Goal: Find specific page/section: Find specific page/section

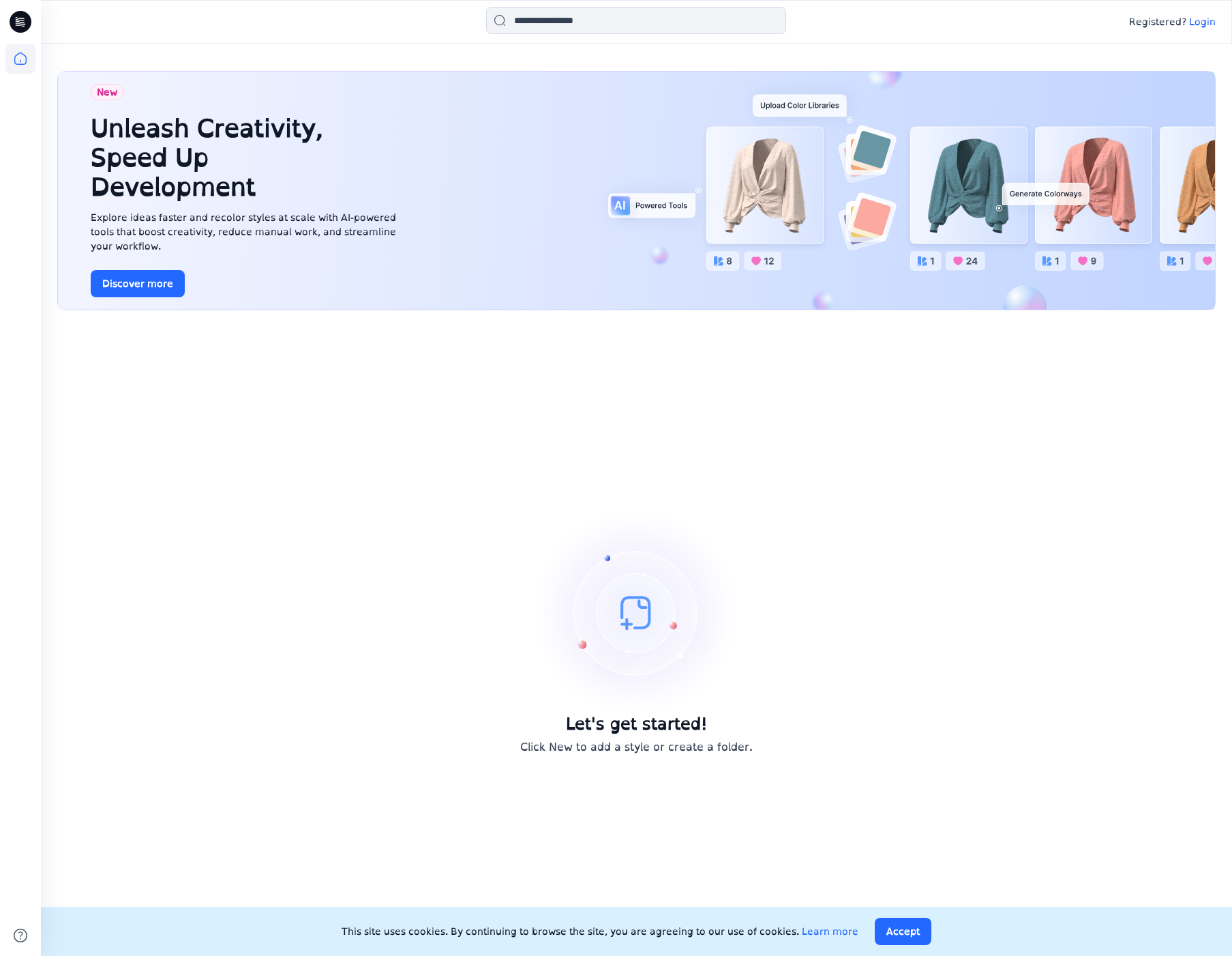
click at [1204, 24] on p "Login" at bounding box center [1202, 22] width 26 height 15
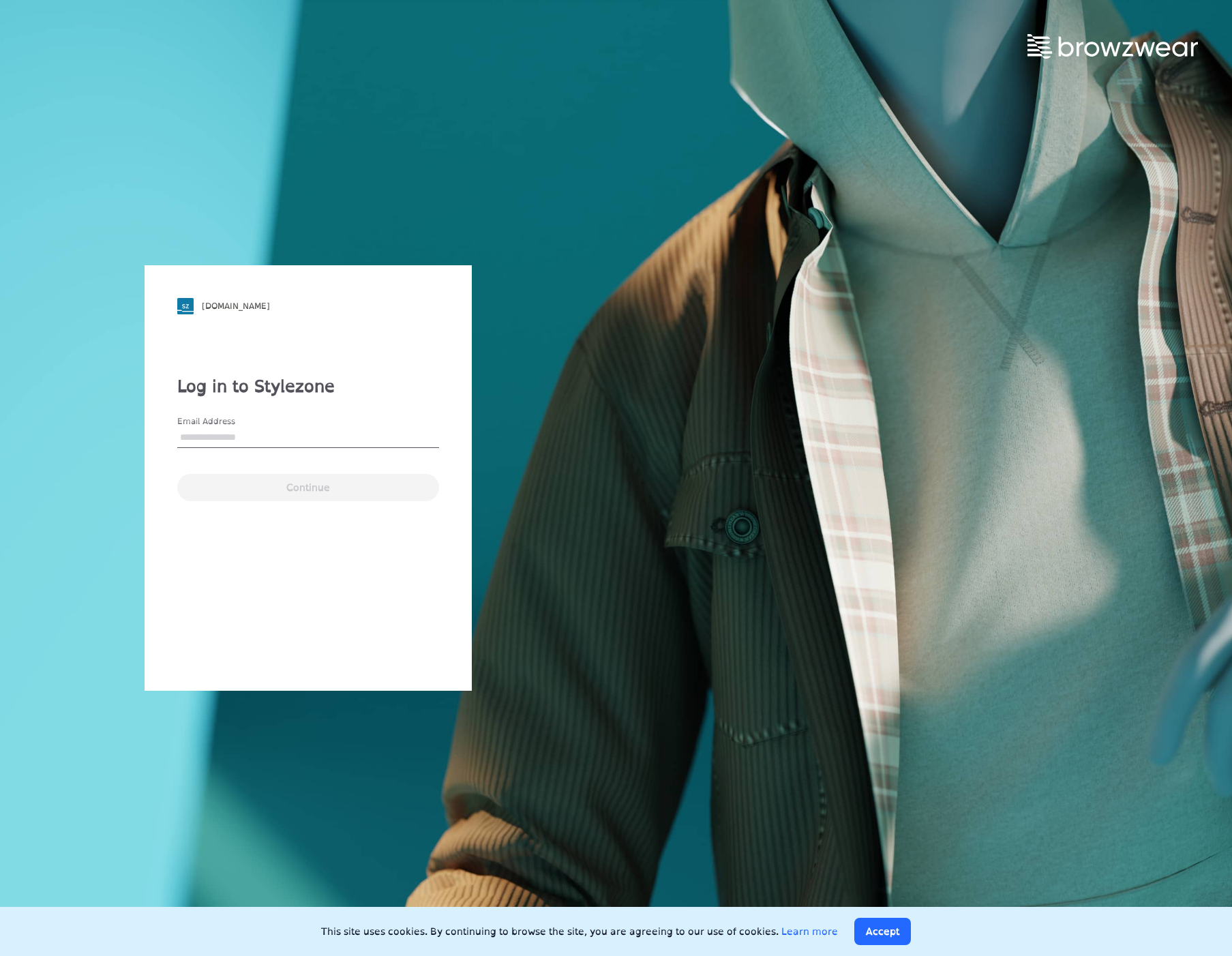
type input "**********"
click at [239, 477] on button "Continue" at bounding box center [308, 487] width 262 height 27
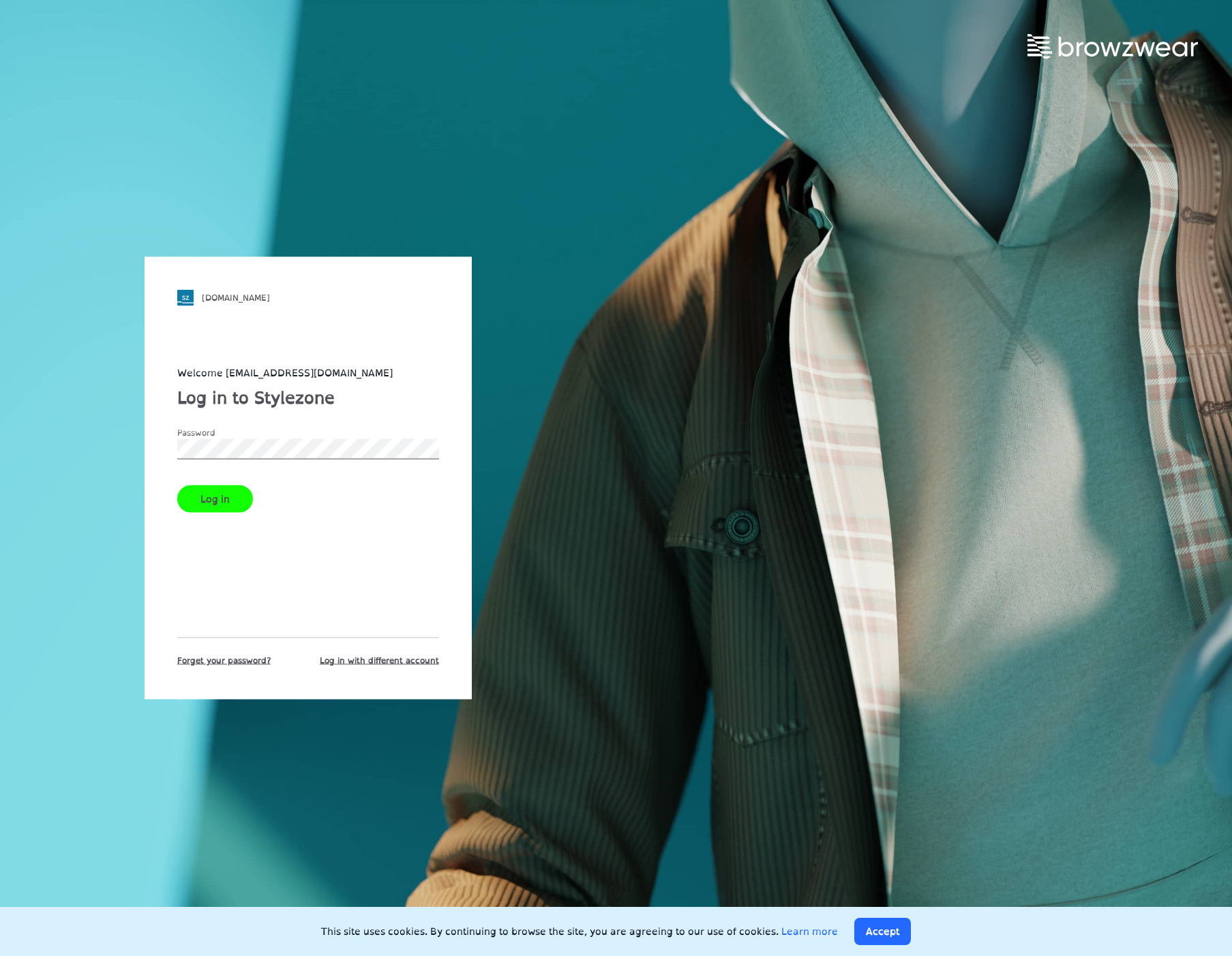
click at [212, 489] on button "Log in" at bounding box center [215, 499] width 76 height 27
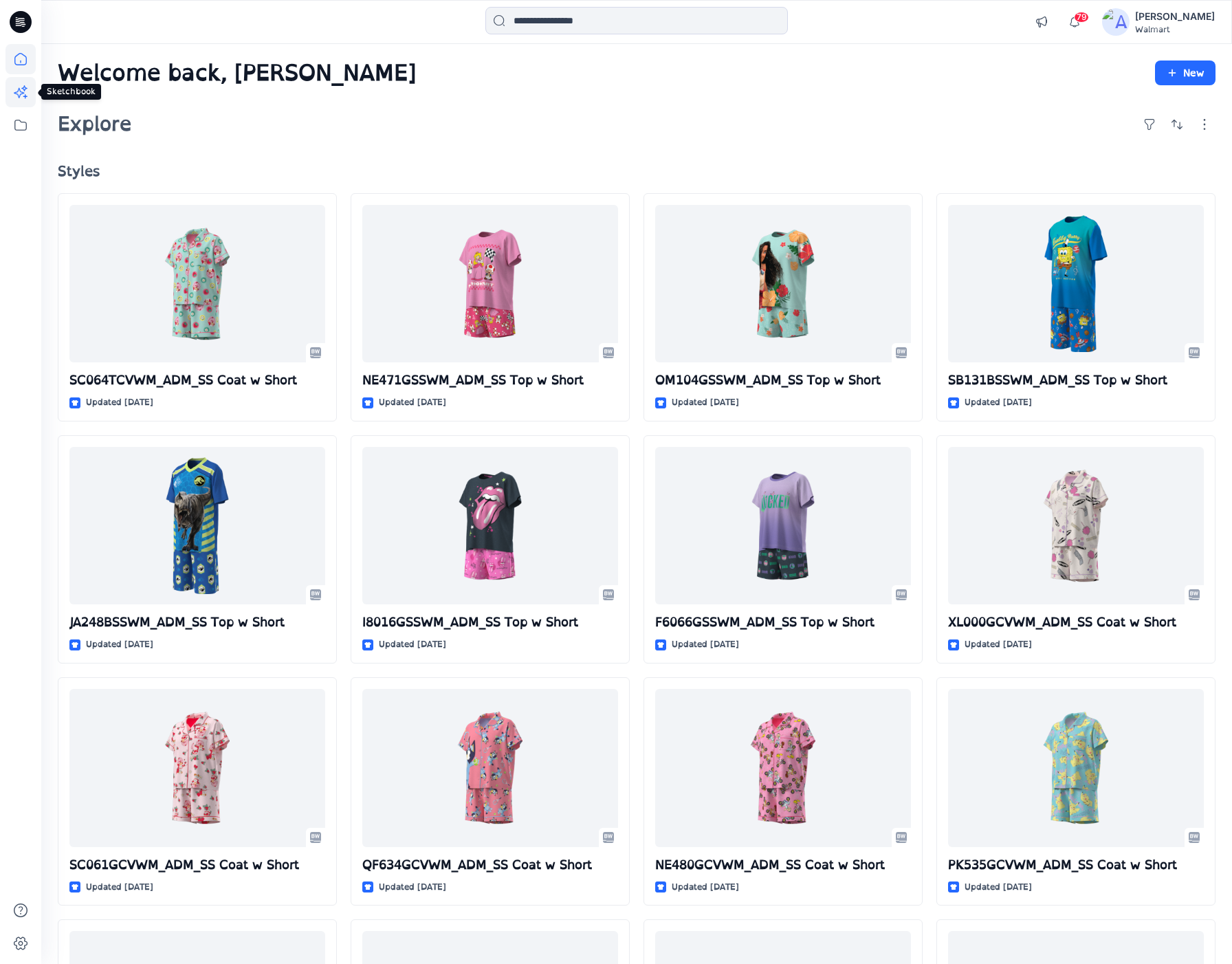
click at [15, 101] on icon at bounding box center [20, 92] width 30 height 30
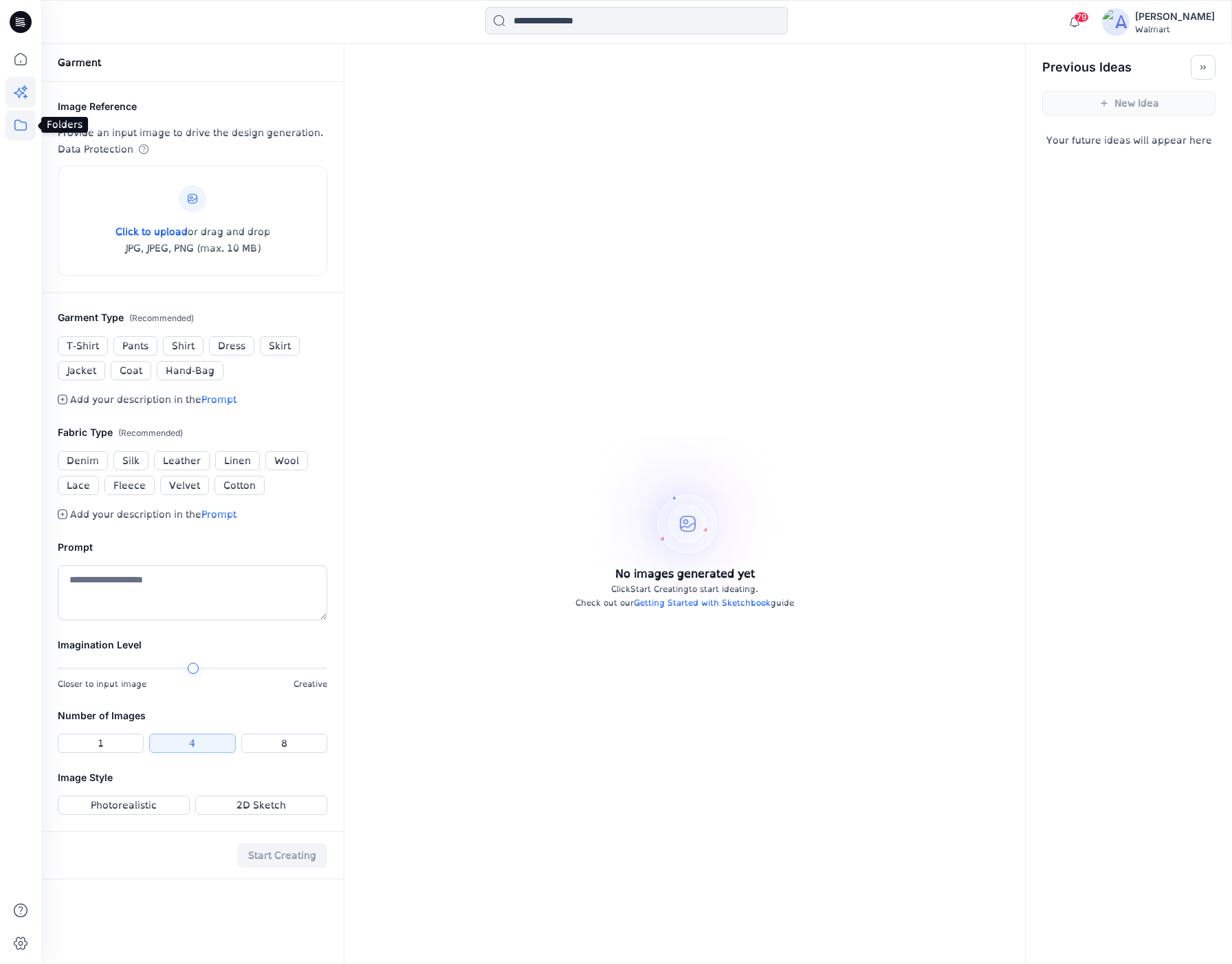
click at [20, 120] on icon at bounding box center [21, 125] width 13 height 11
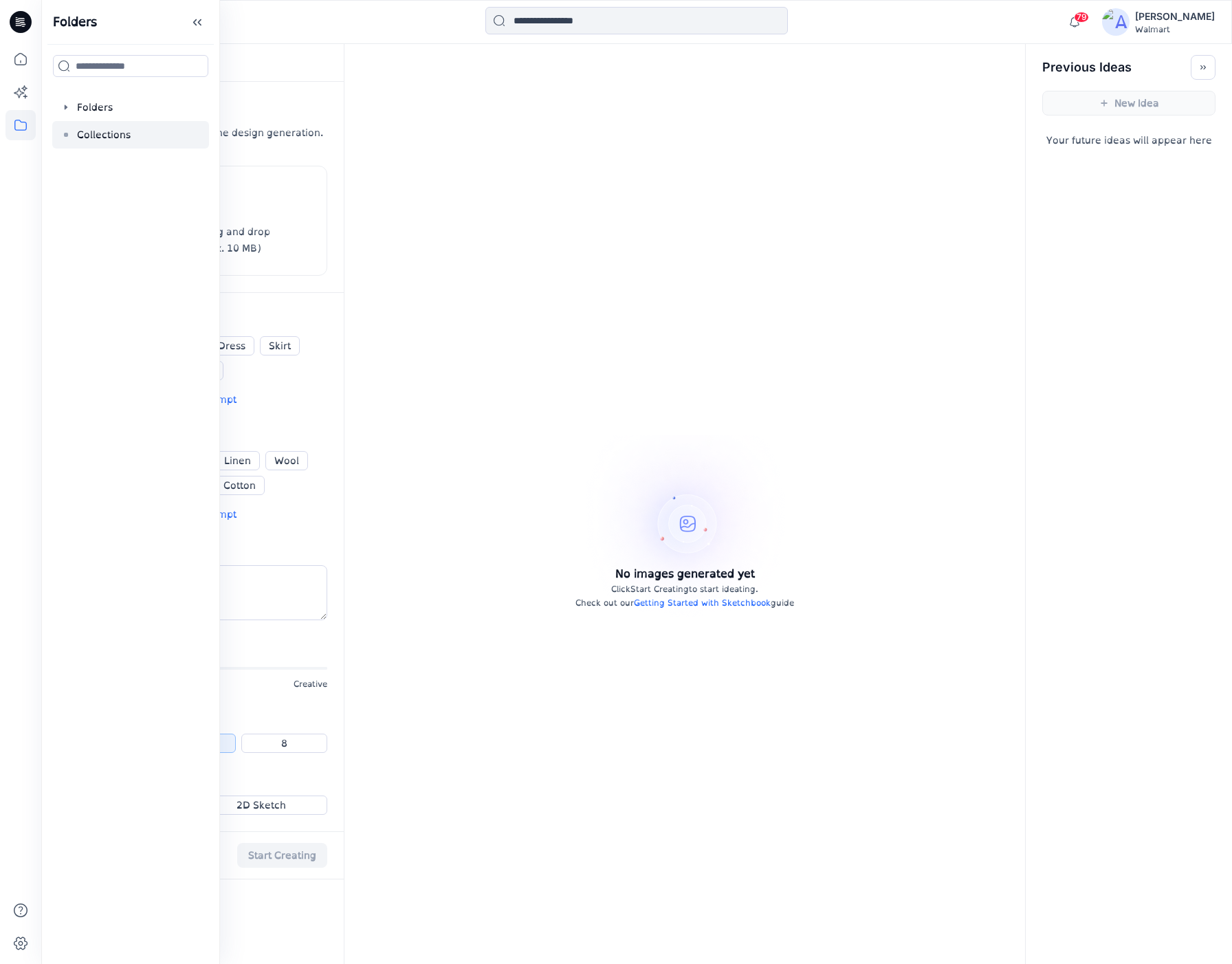
click at [101, 141] on p "Collections" at bounding box center [104, 135] width 54 height 17
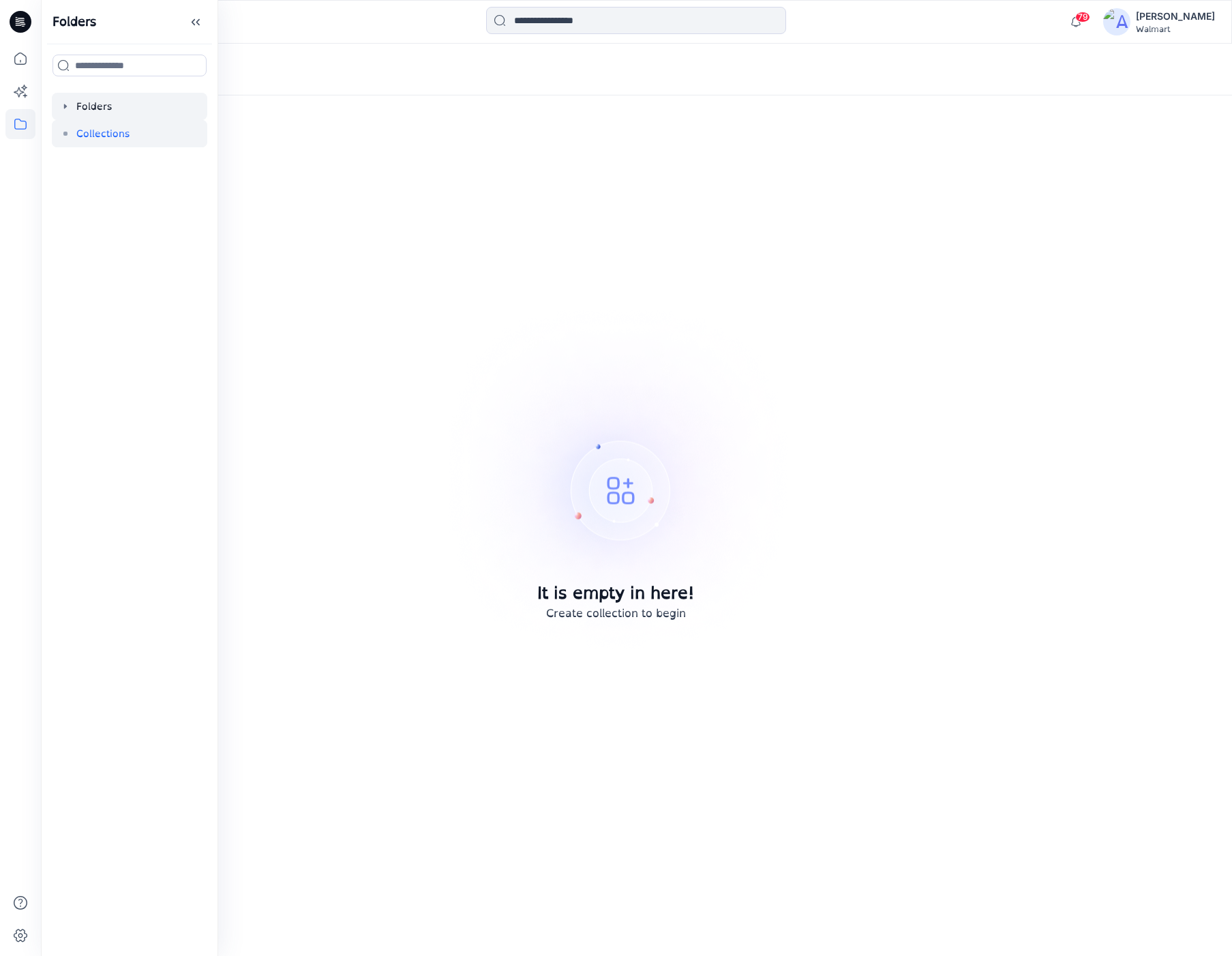
click at [110, 119] on div at bounding box center [130, 106] width 155 height 27
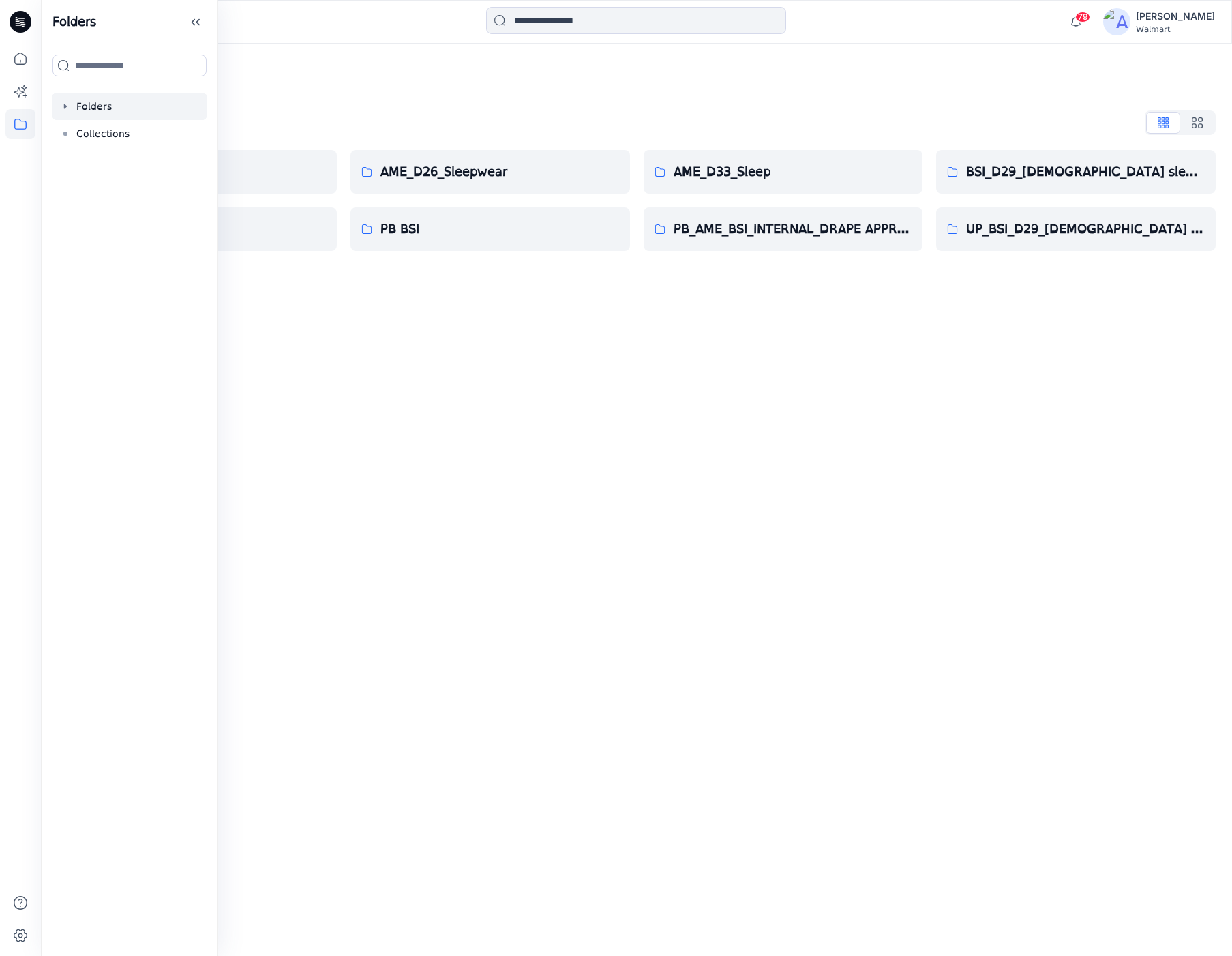
click at [597, 330] on div "Folders Folders List AME_D24_Boys Sleep PB AME - Archived AME_D26_Sleepwear PB …" at bounding box center [636, 500] width 1191 height 912
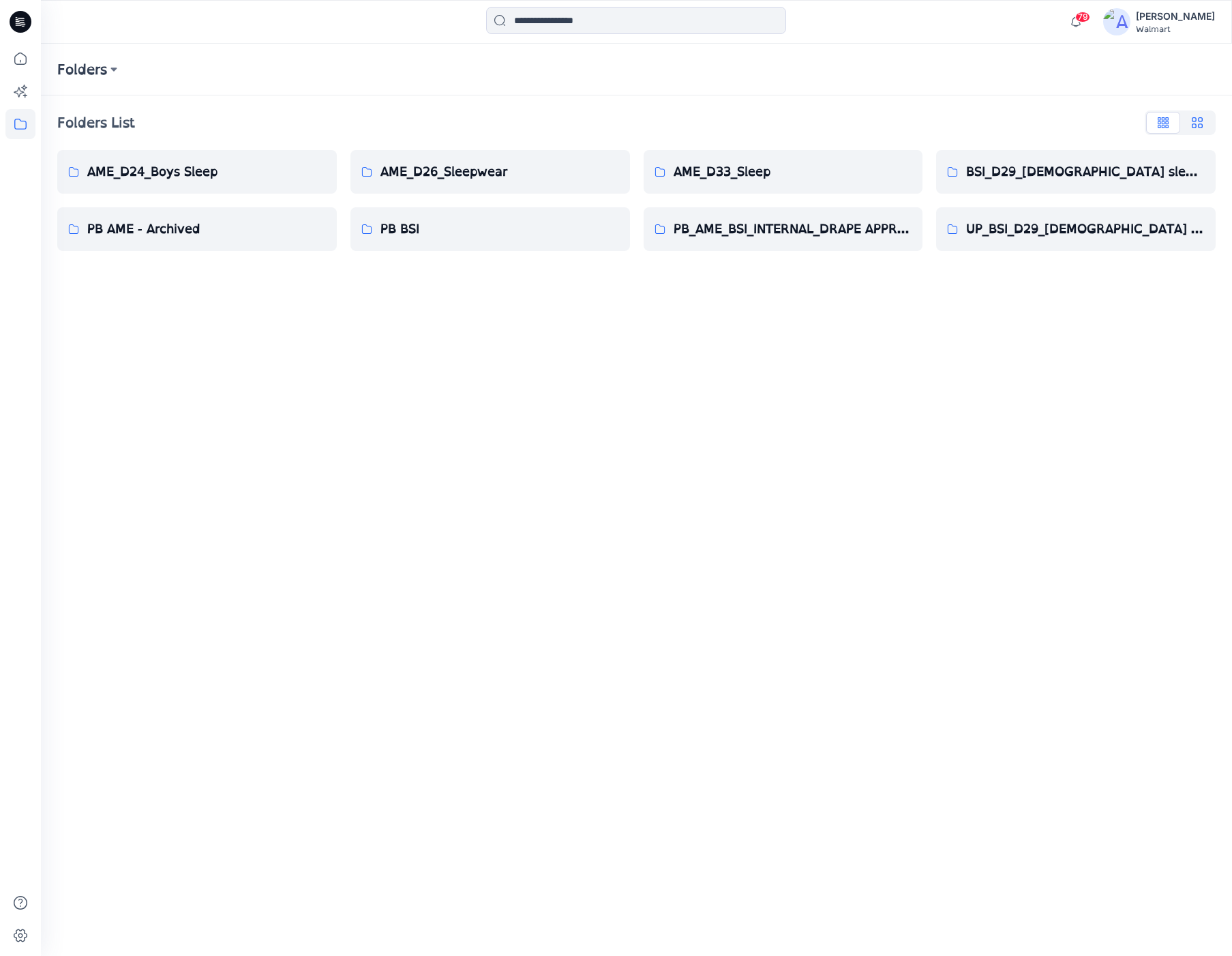
click at [1204, 123] on button "button" at bounding box center [1197, 122] width 34 height 22
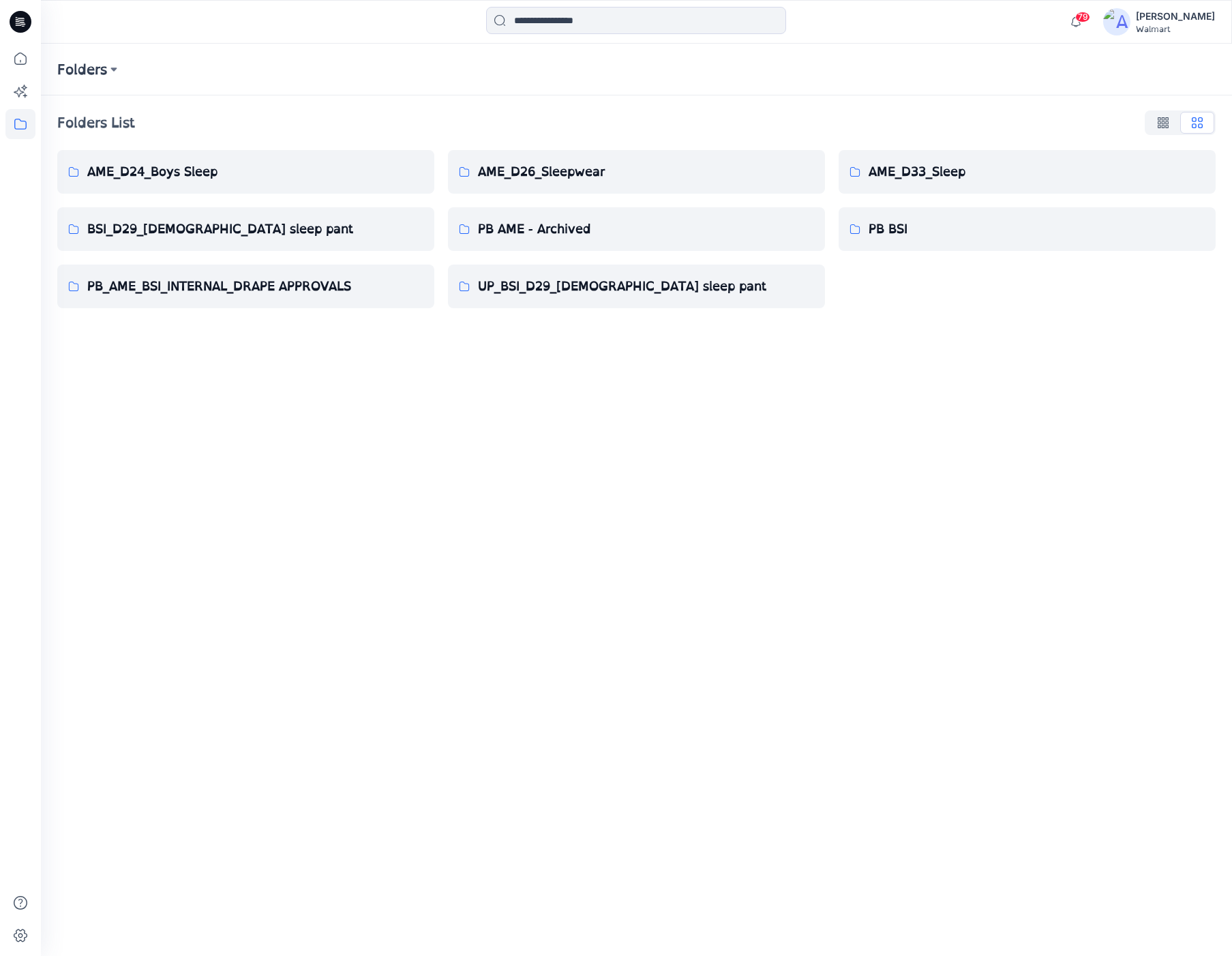
click at [1186, 122] on div at bounding box center [1180, 122] width 71 height 24
click at [548, 239] on p "PB AME - Archived" at bounding box center [646, 229] width 336 height 19
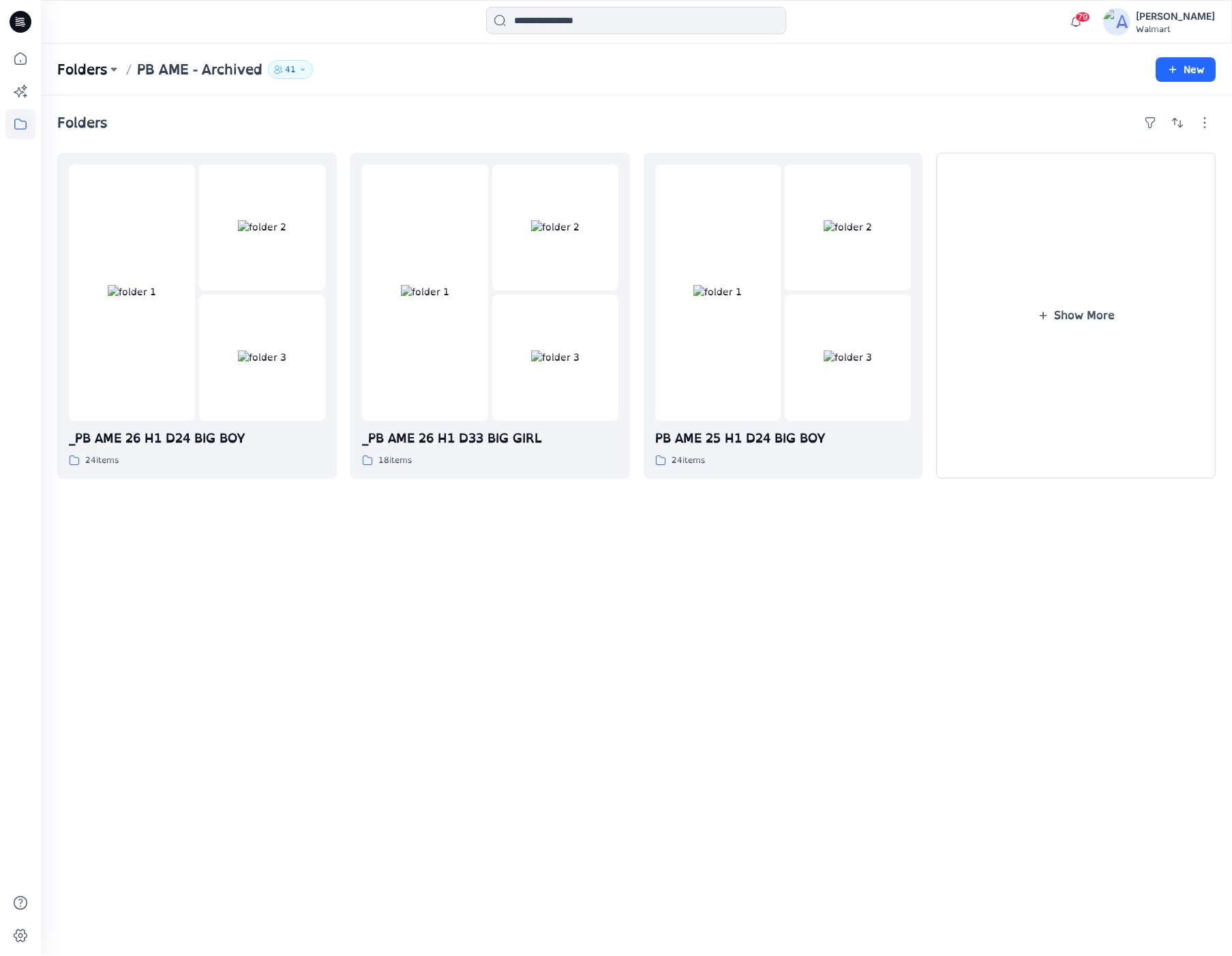
click at [88, 71] on p "Folders" at bounding box center [83, 69] width 50 height 19
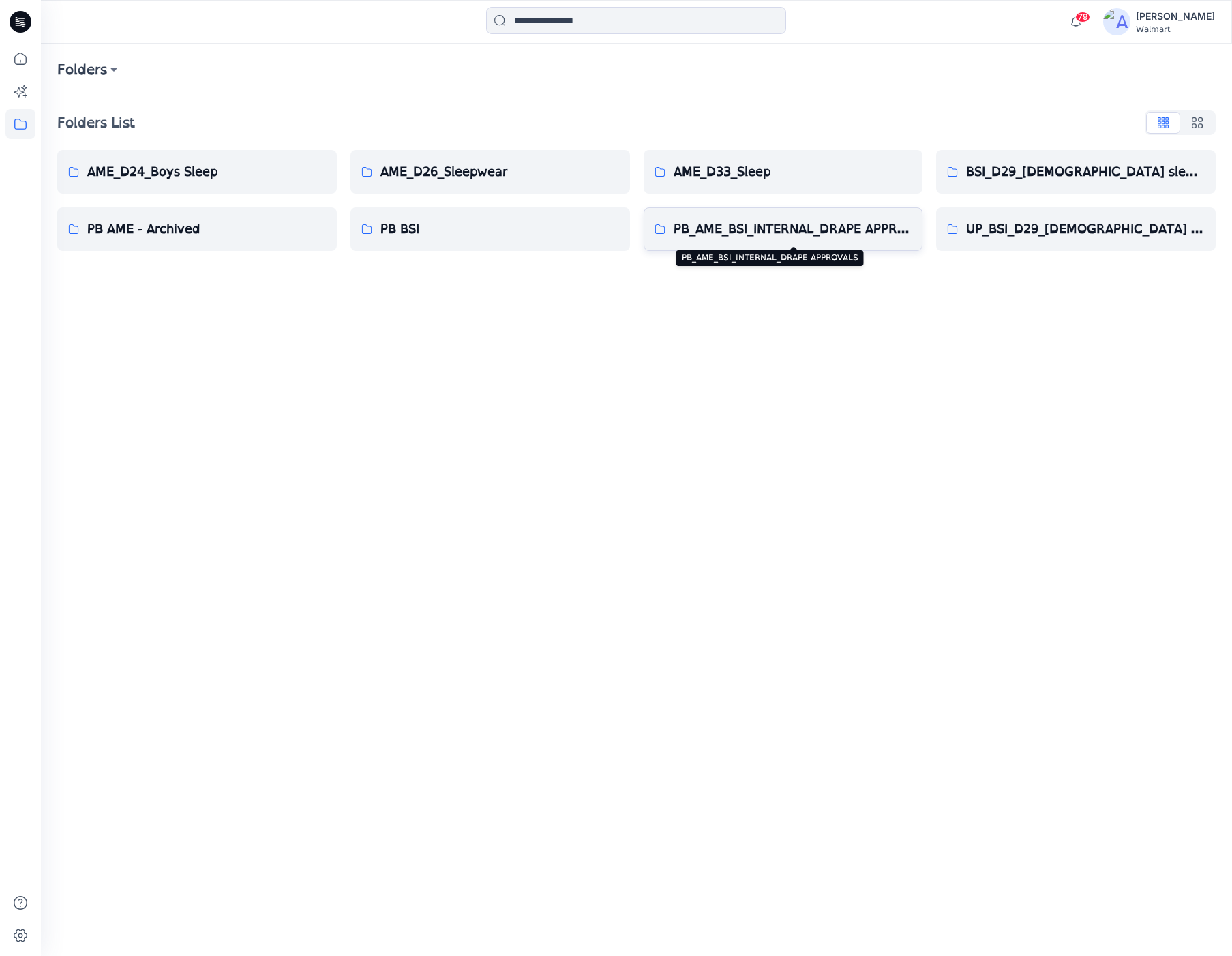
click at [818, 239] on p "PB_AME_BSI_INTERNAL_DRAPE APPROVALS" at bounding box center [793, 229] width 239 height 19
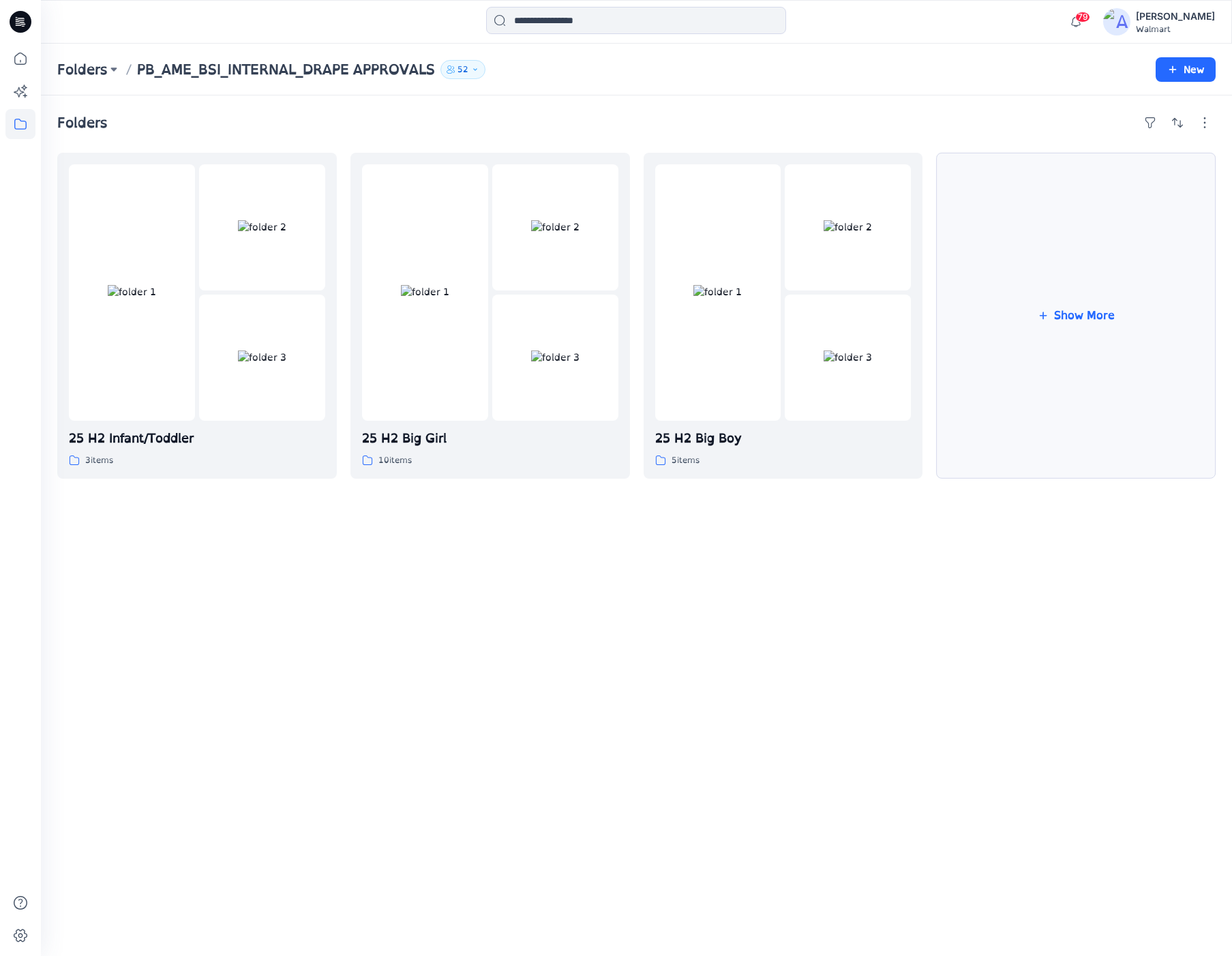
click at [1047, 402] on button "Show More" at bounding box center [1076, 316] width 280 height 326
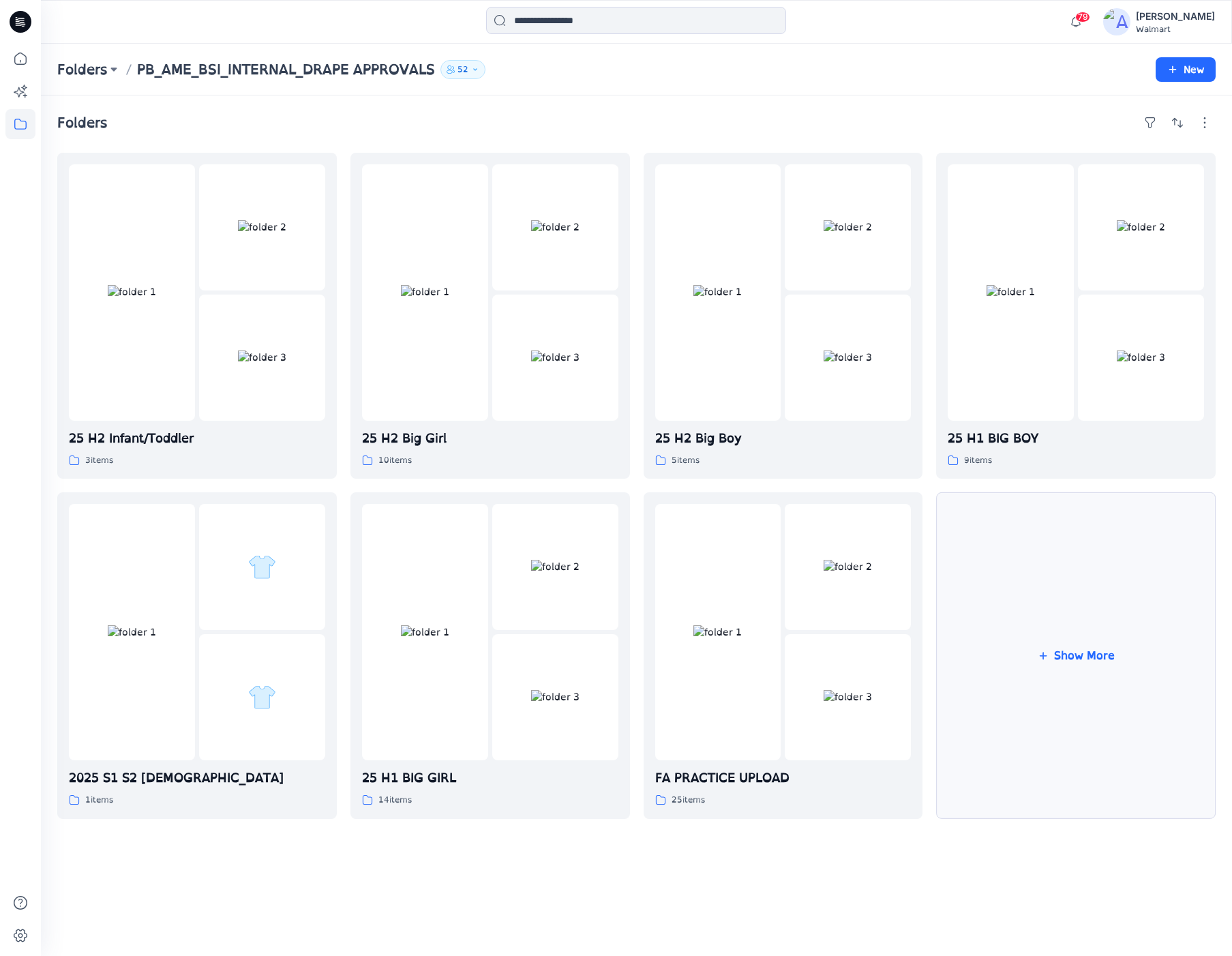
click at [1136, 663] on button "Show More" at bounding box center [1076, 656] width 280 height 326
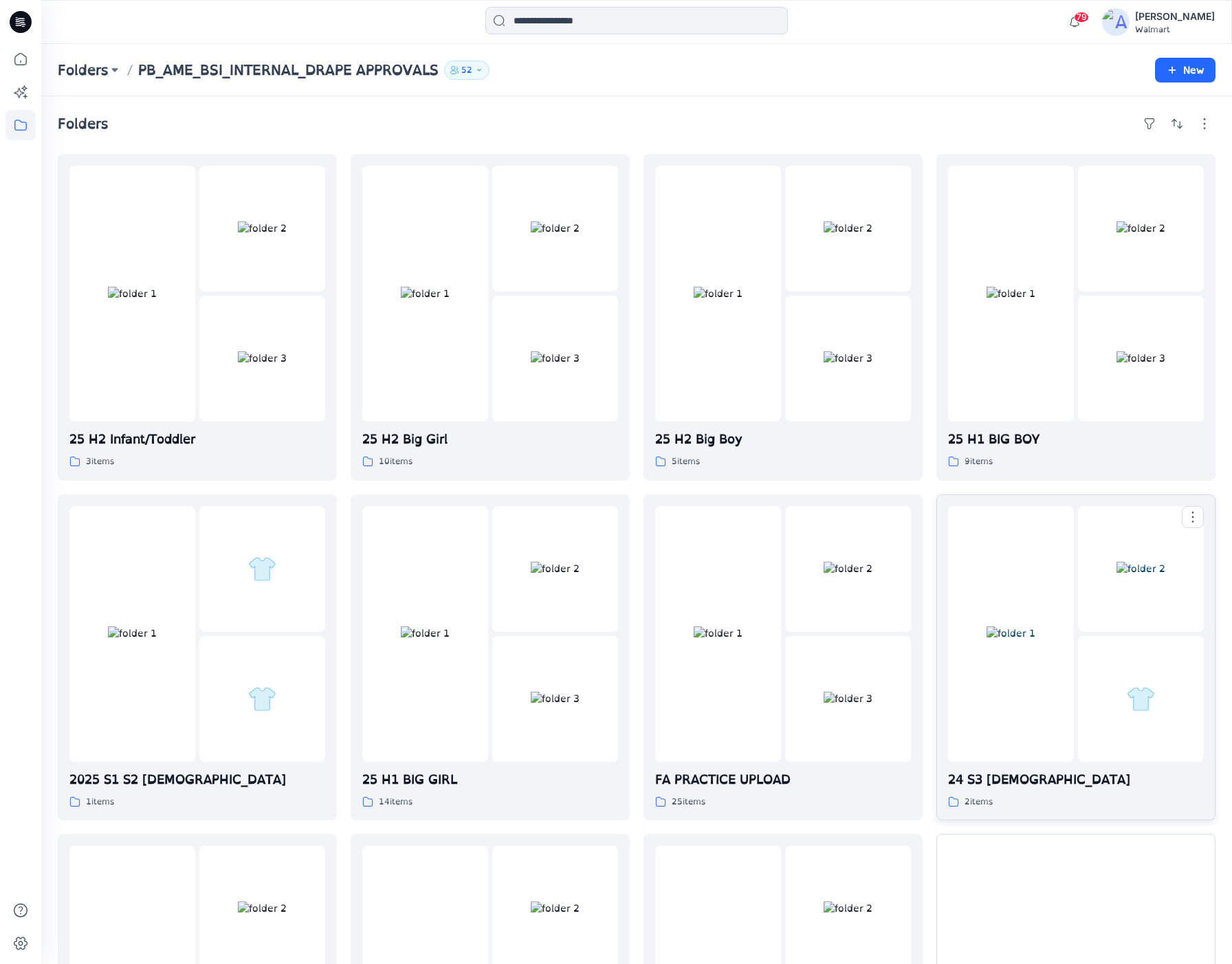
scroll to position [285, 0]
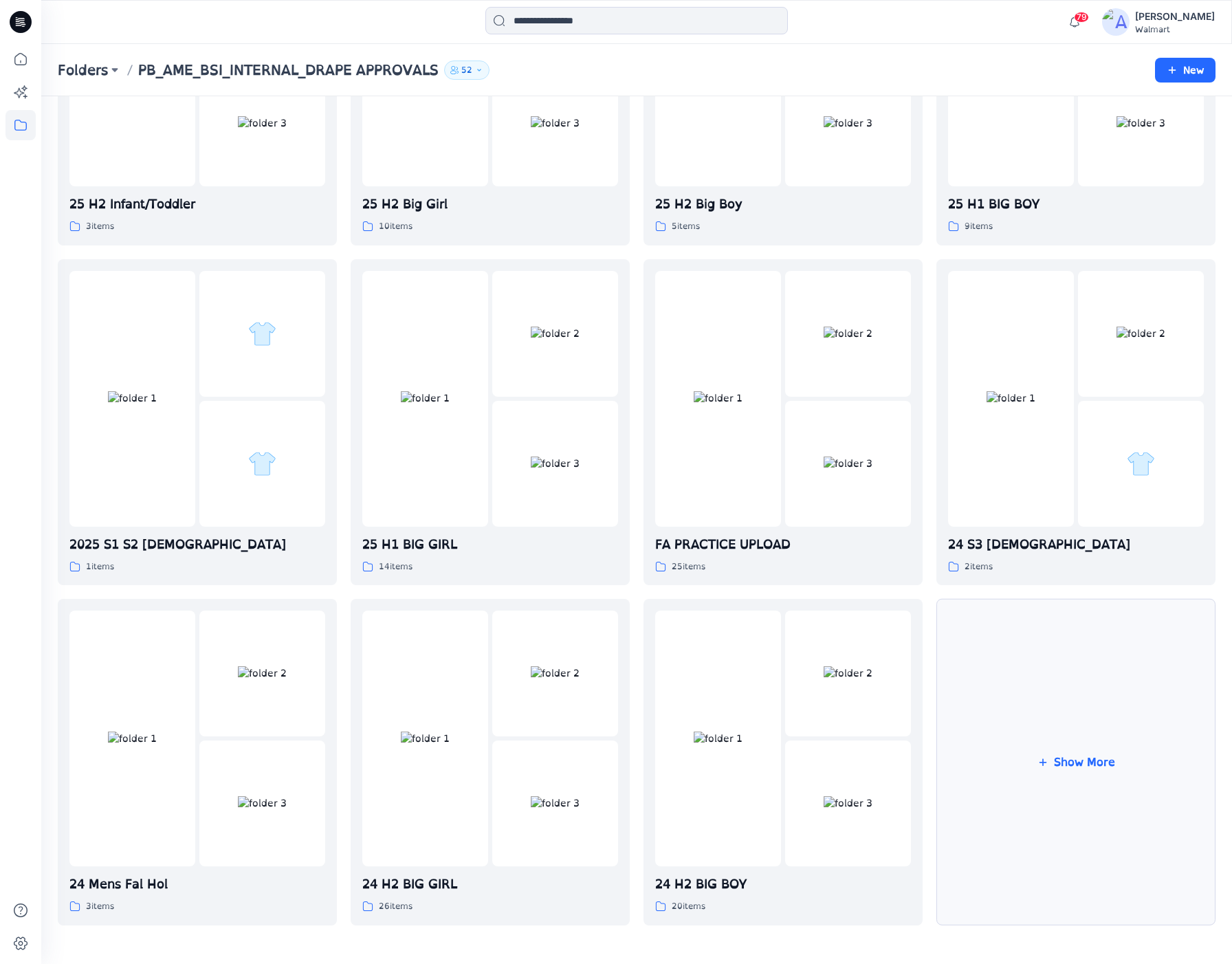
click at [1068, 739] on button "Show More" at bounding box center [1076, 762] width 279 height 327
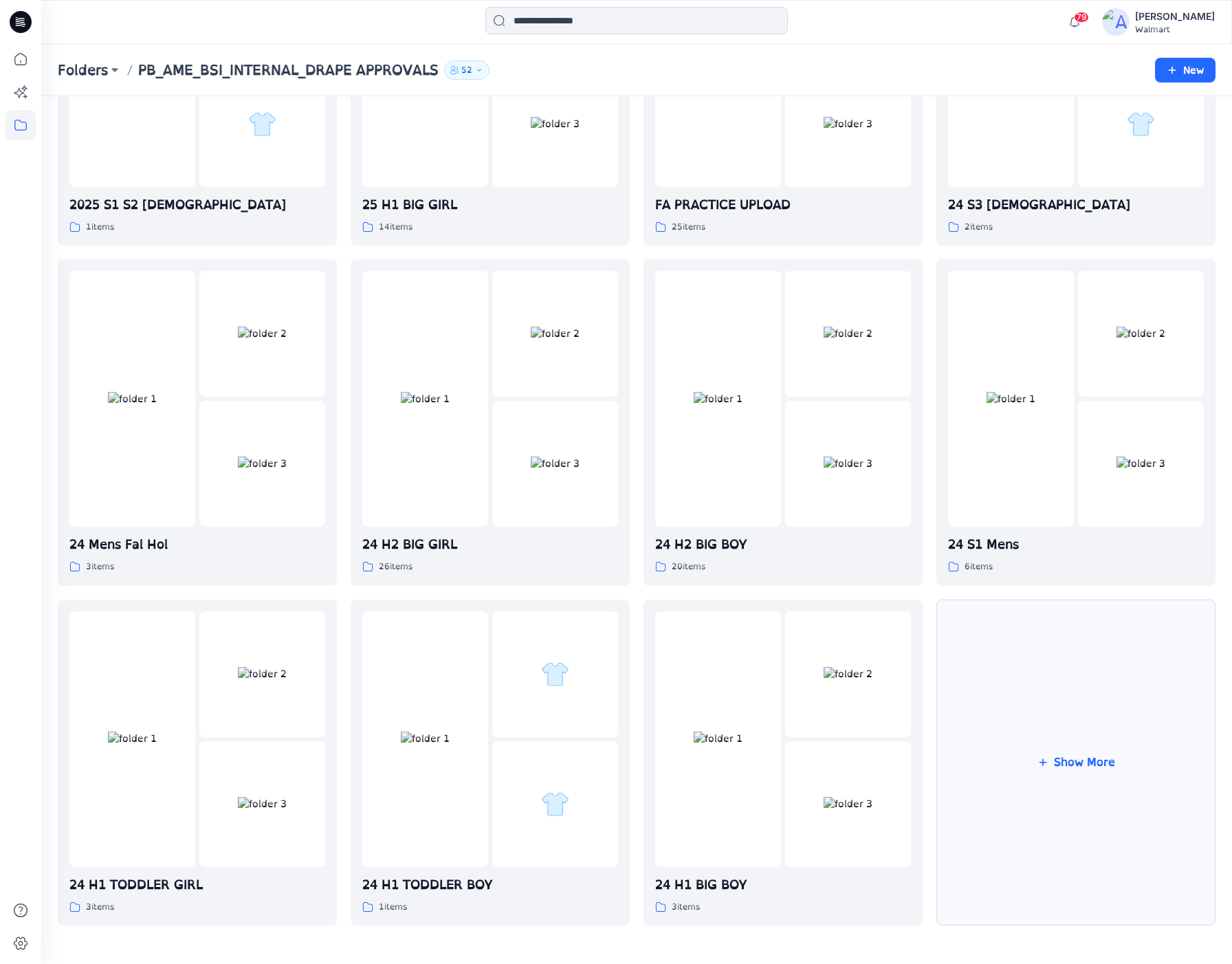
scroll to position [632, 0]
click at [1042, 737] on button "Show More" at bounding box center [1076, 763] width 279 height 327
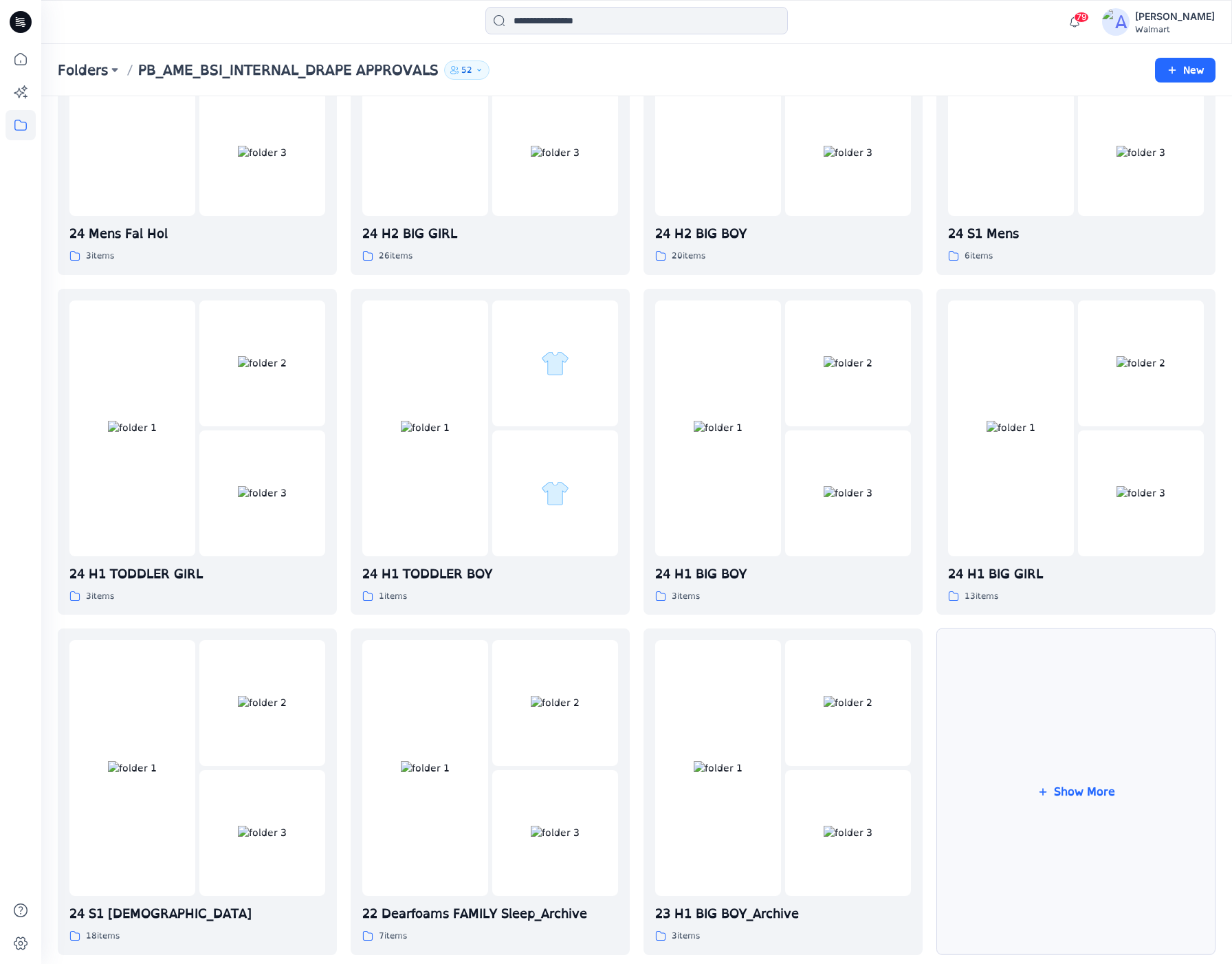
scroll to position [985, 0]
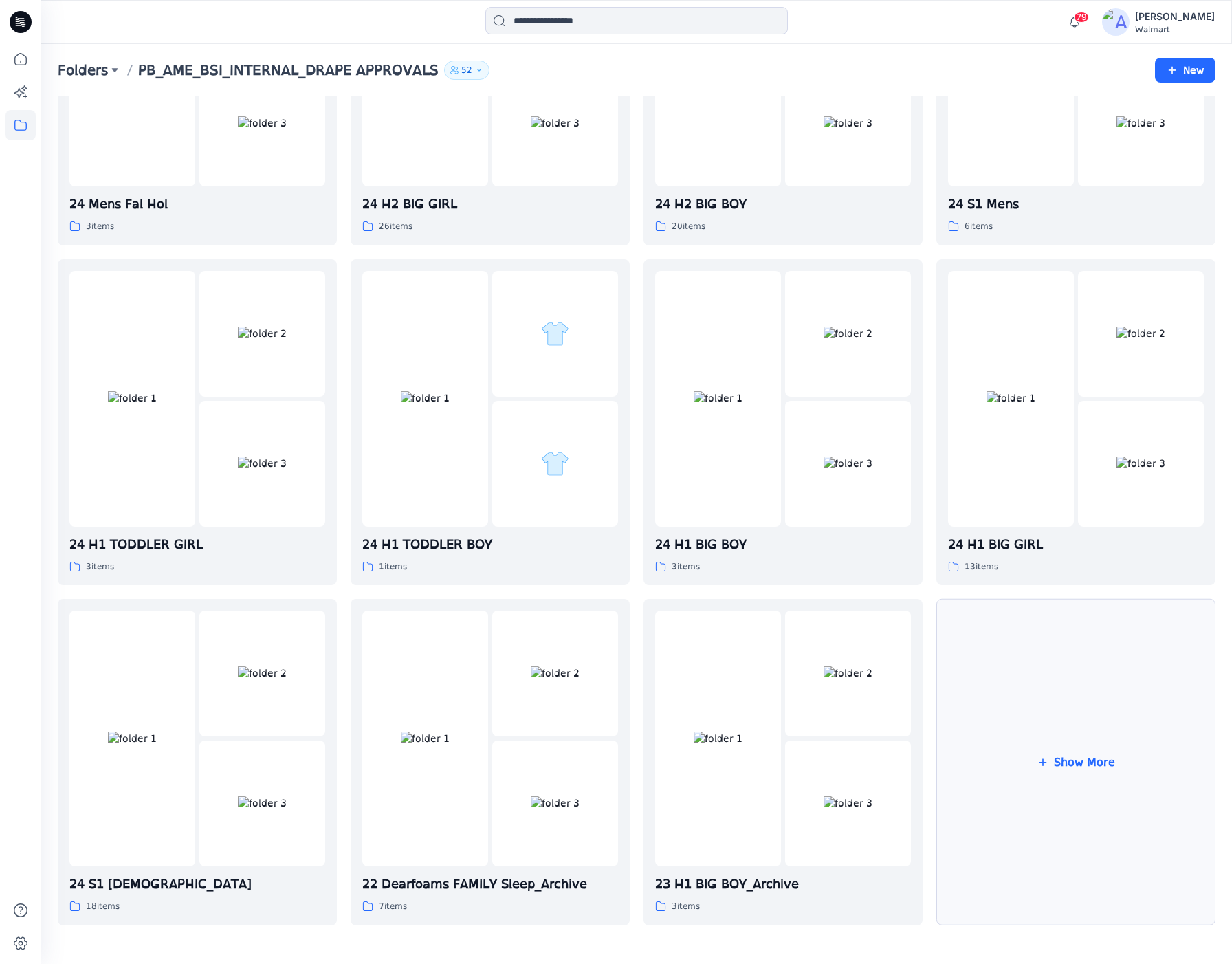
click at [1072, 743] on button "Show More" at bounding box center [1076, 762] width 279 height 327
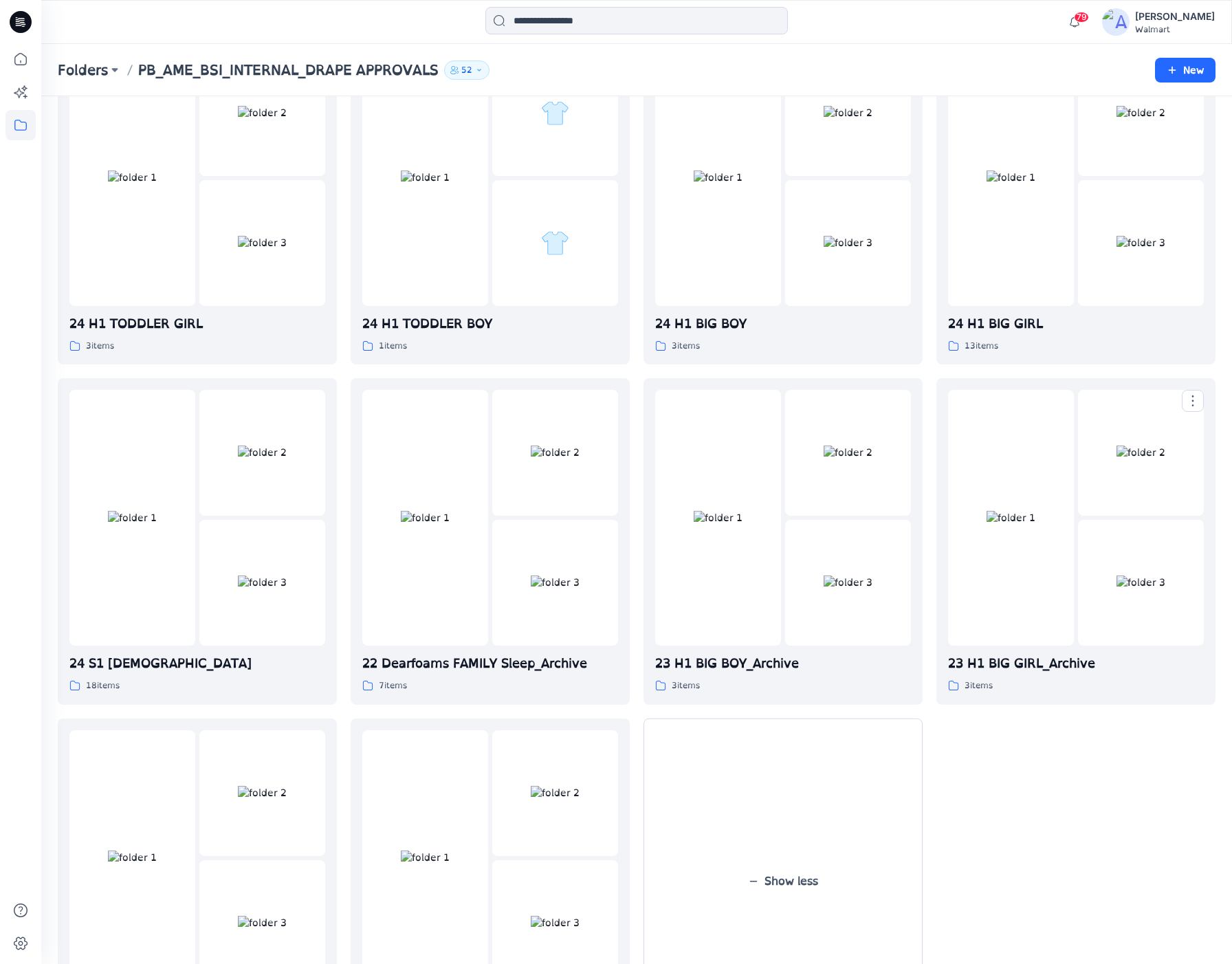
scroll to position [1335, 0]
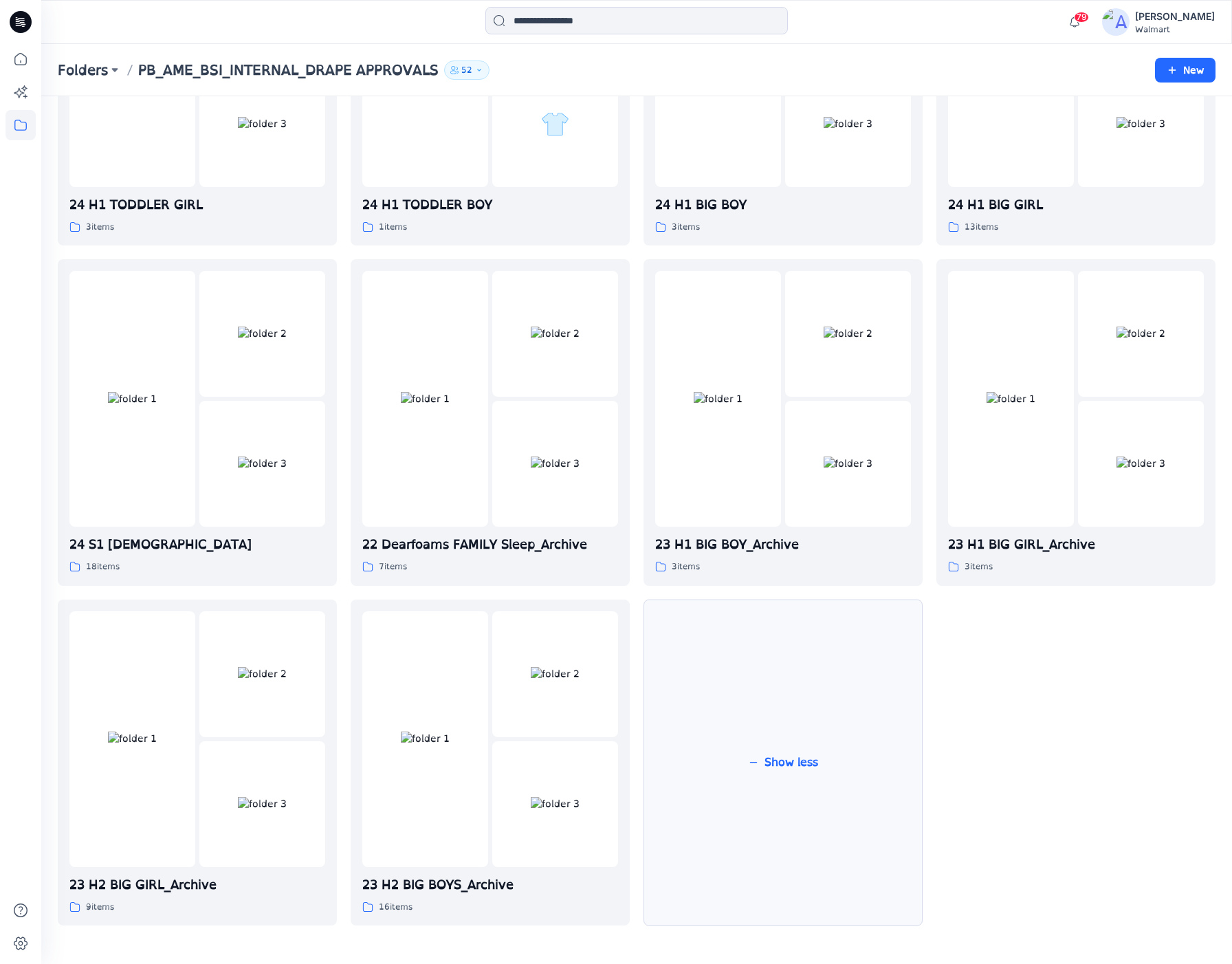
click at [793, 742] on button "Show less" at bounding box center [783, 763] width 279 height 327
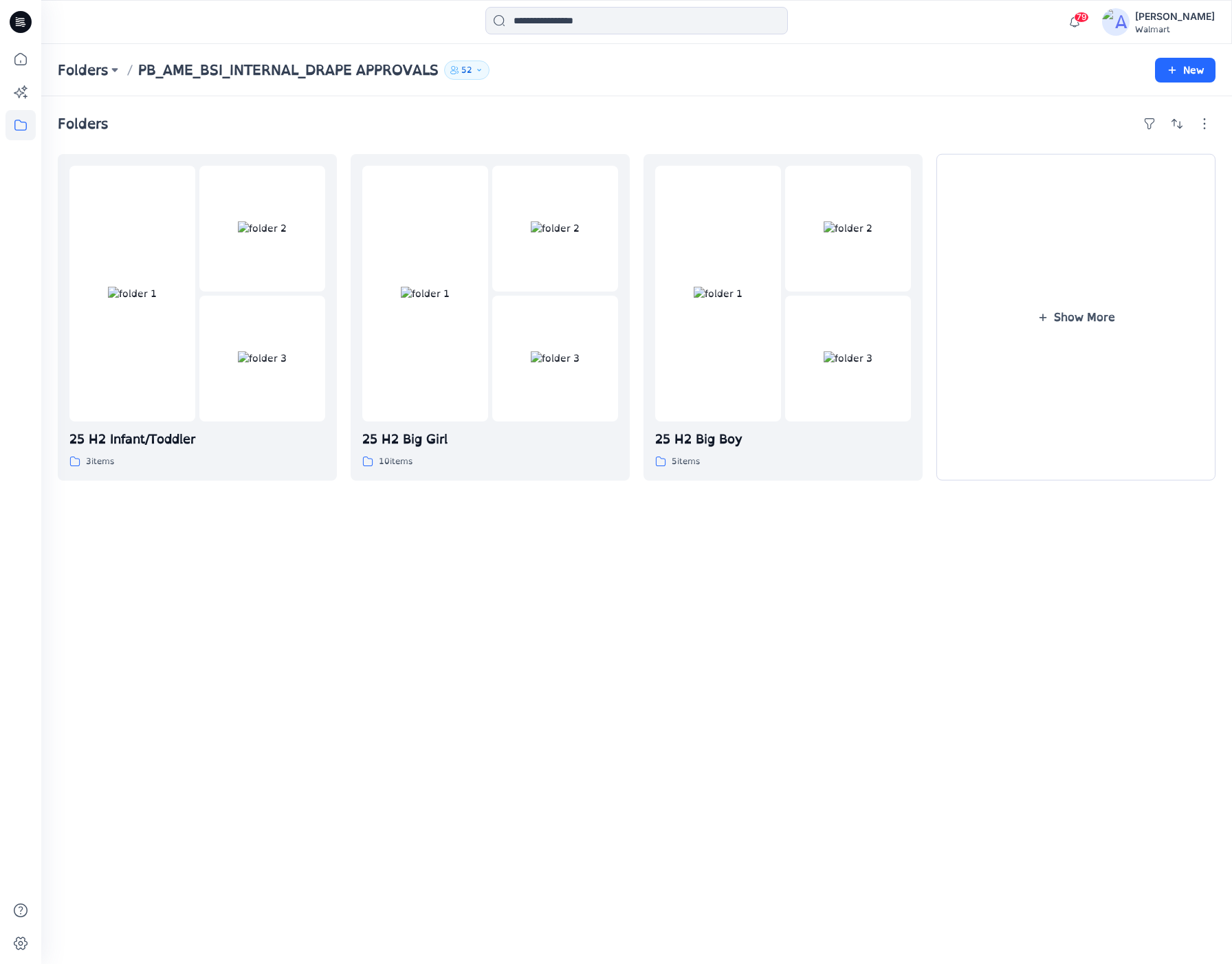
scroll to position [0, 0]
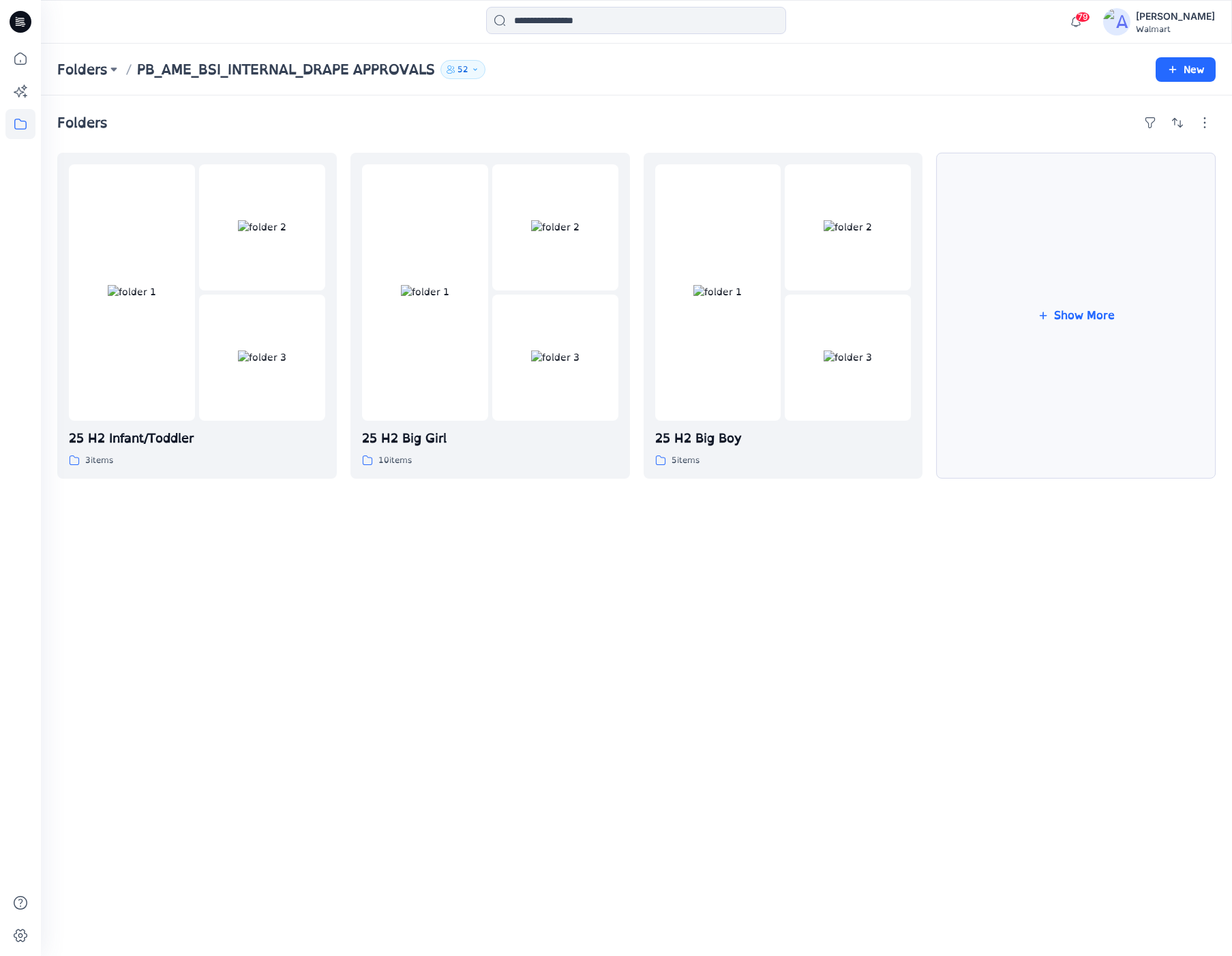
click at [1117, 335] on button "Show More" at bounding box center [1076, 316] width 280 height 326
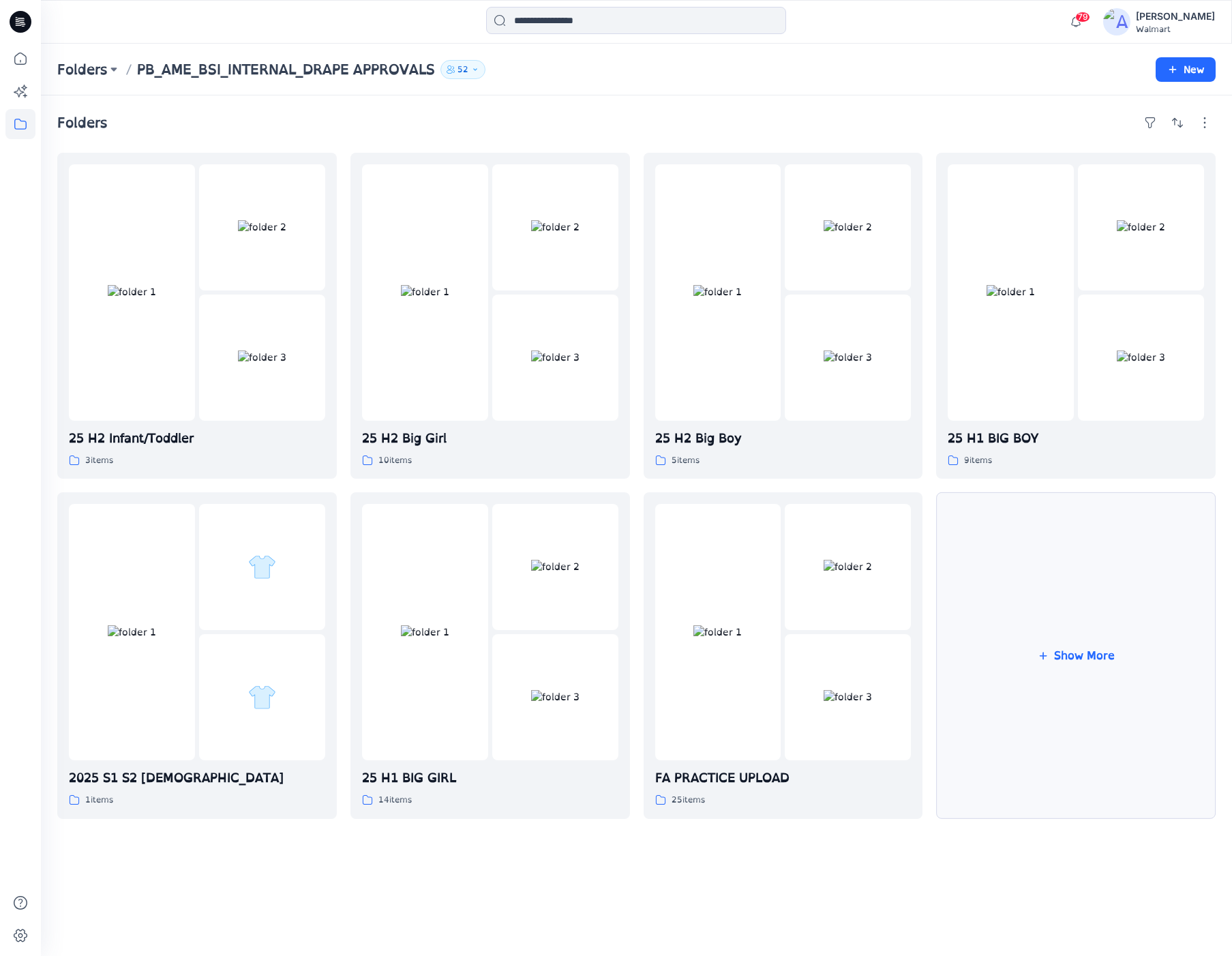
click at [1088, 639] on button "Show More" at bounding box center [1076, 656] width 280 height 326
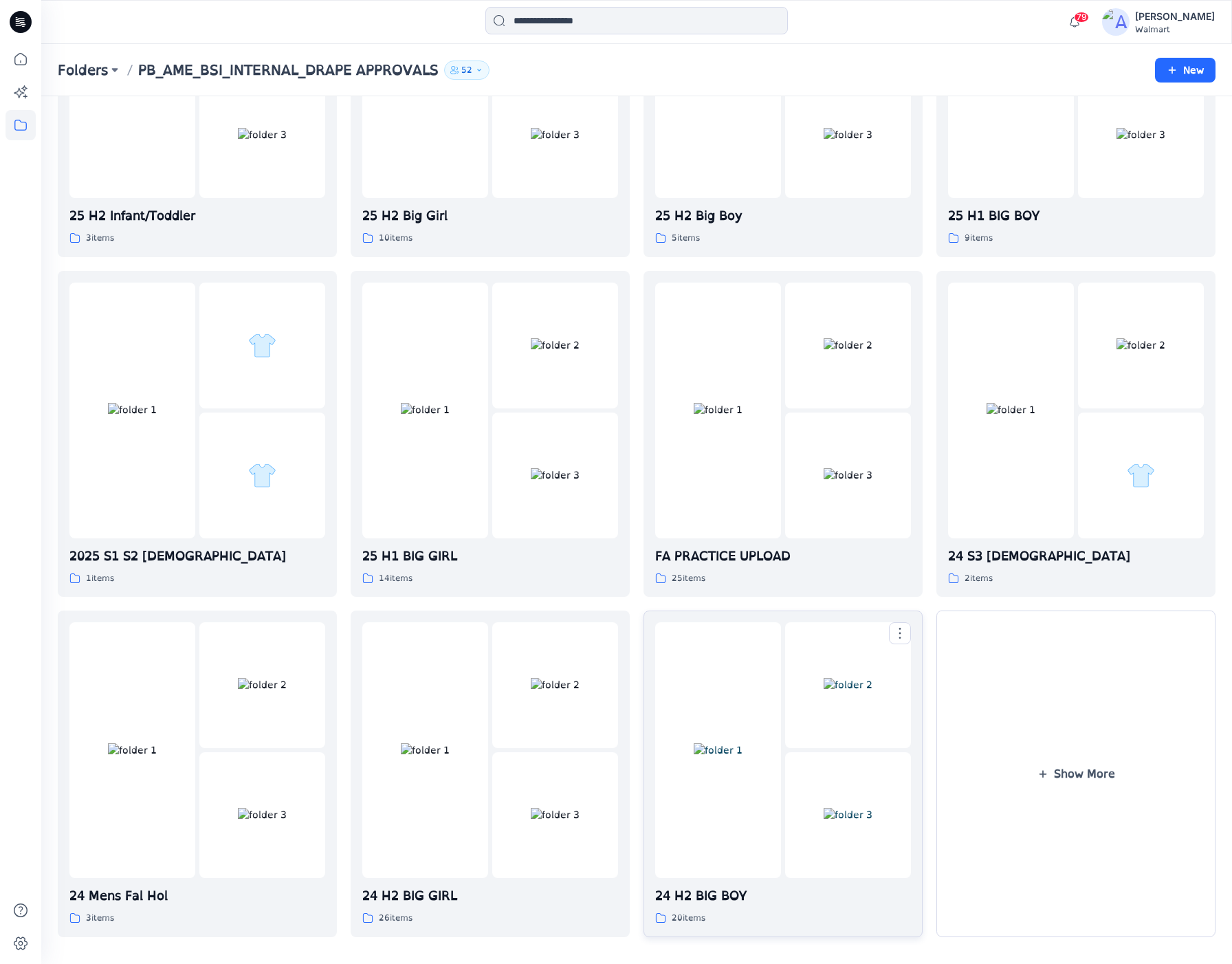
scroll to position [285, 0]
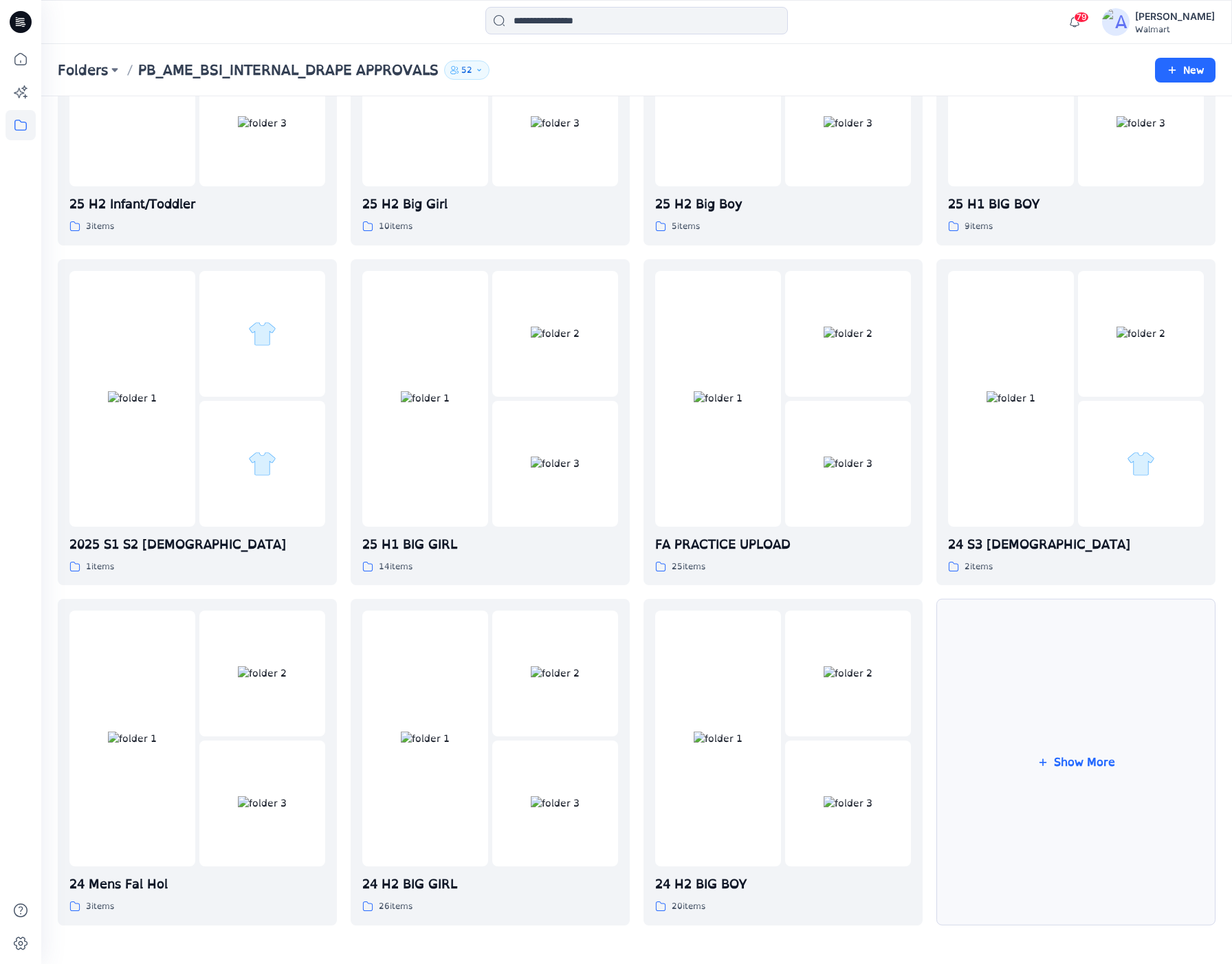
click at [1057, 712] on button "Show More" at bounding box center [1076, 762] width 279 height 327
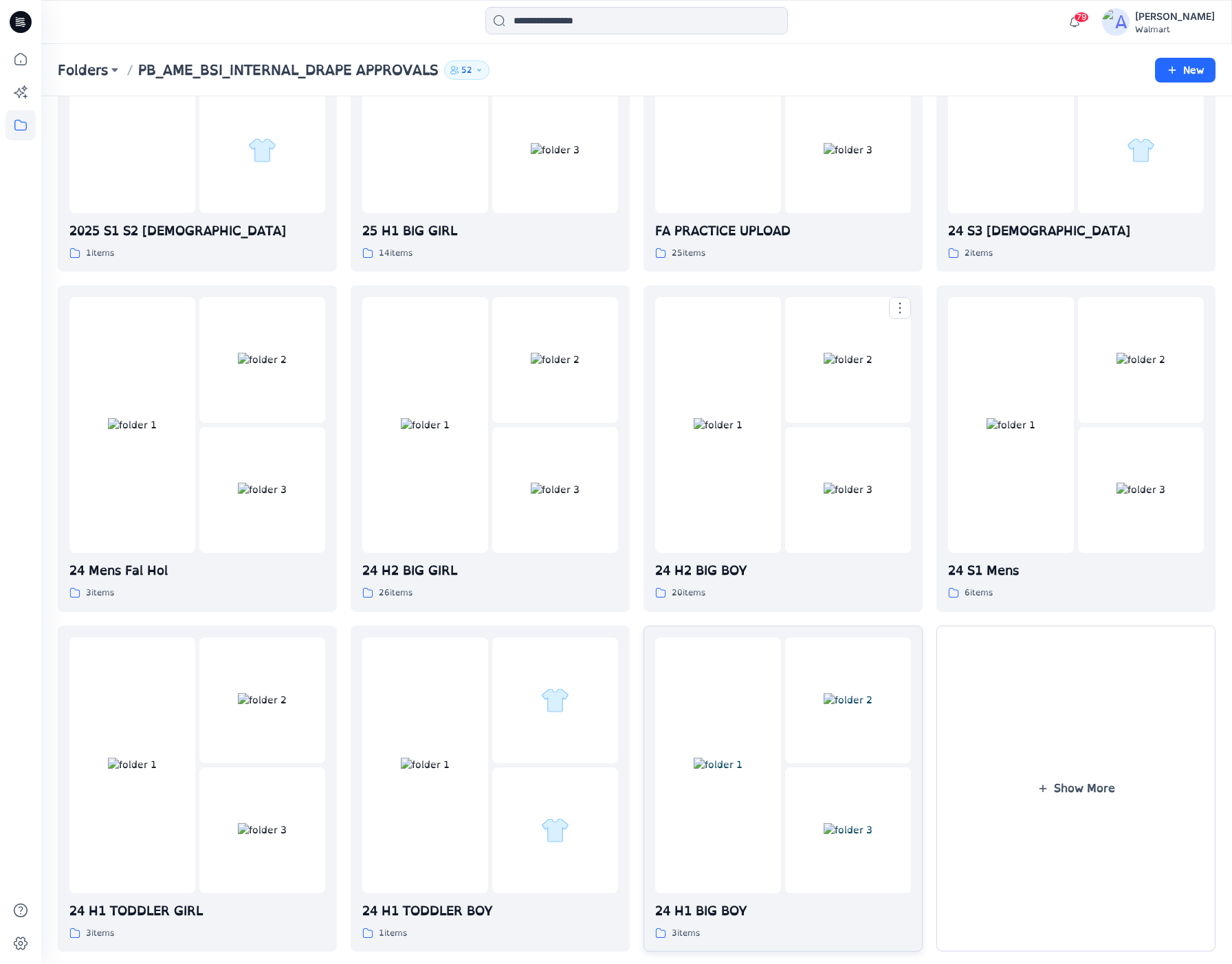
scroll to position [635, 0]
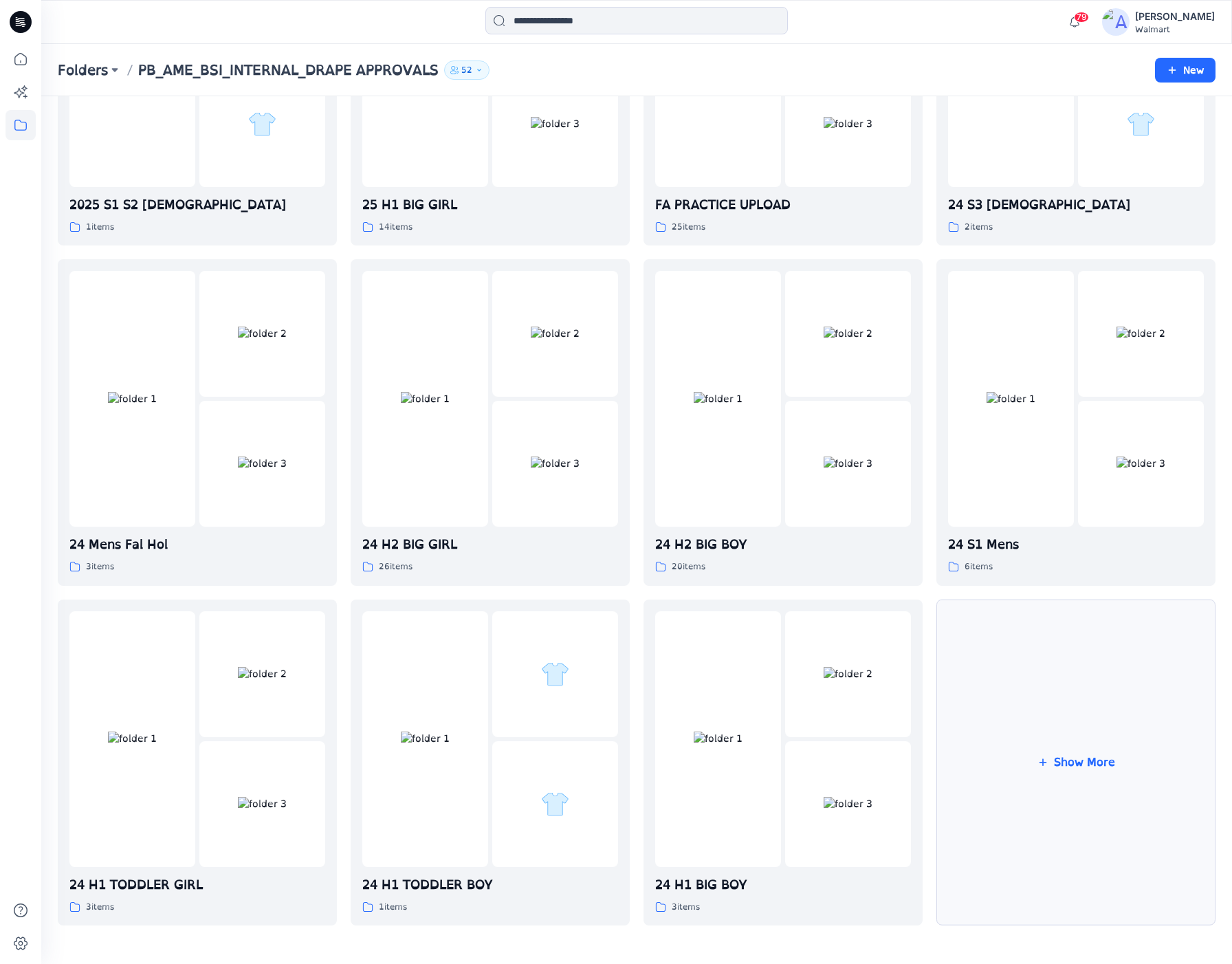
click at [1142, 725] on button "Show More" at bounding box center [1076, 763] width 279 height 327
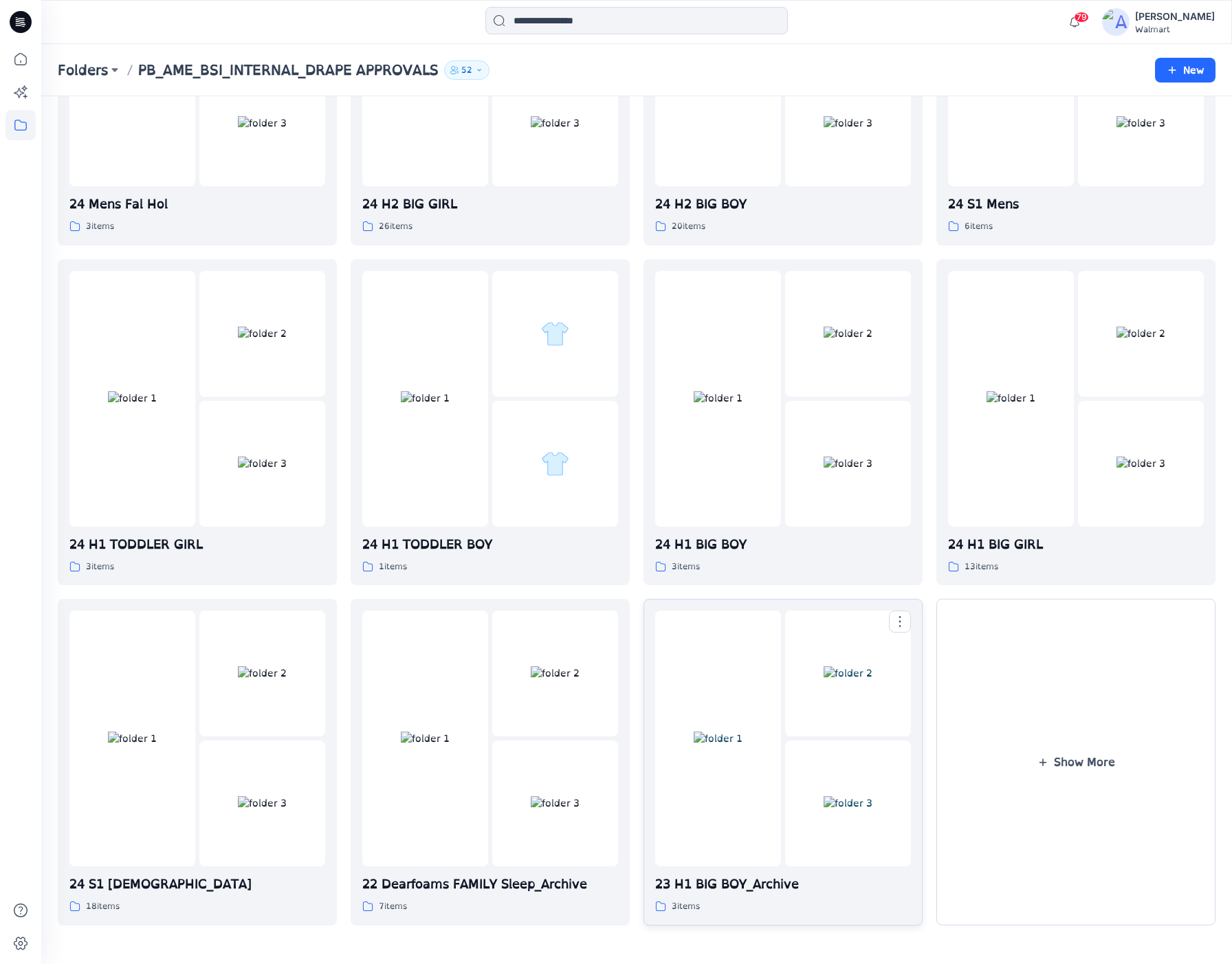
scroll to position [985, 0]
click at [1039, 733] on button "Show More" at bounding box center [1076, 762] width 279 height 327
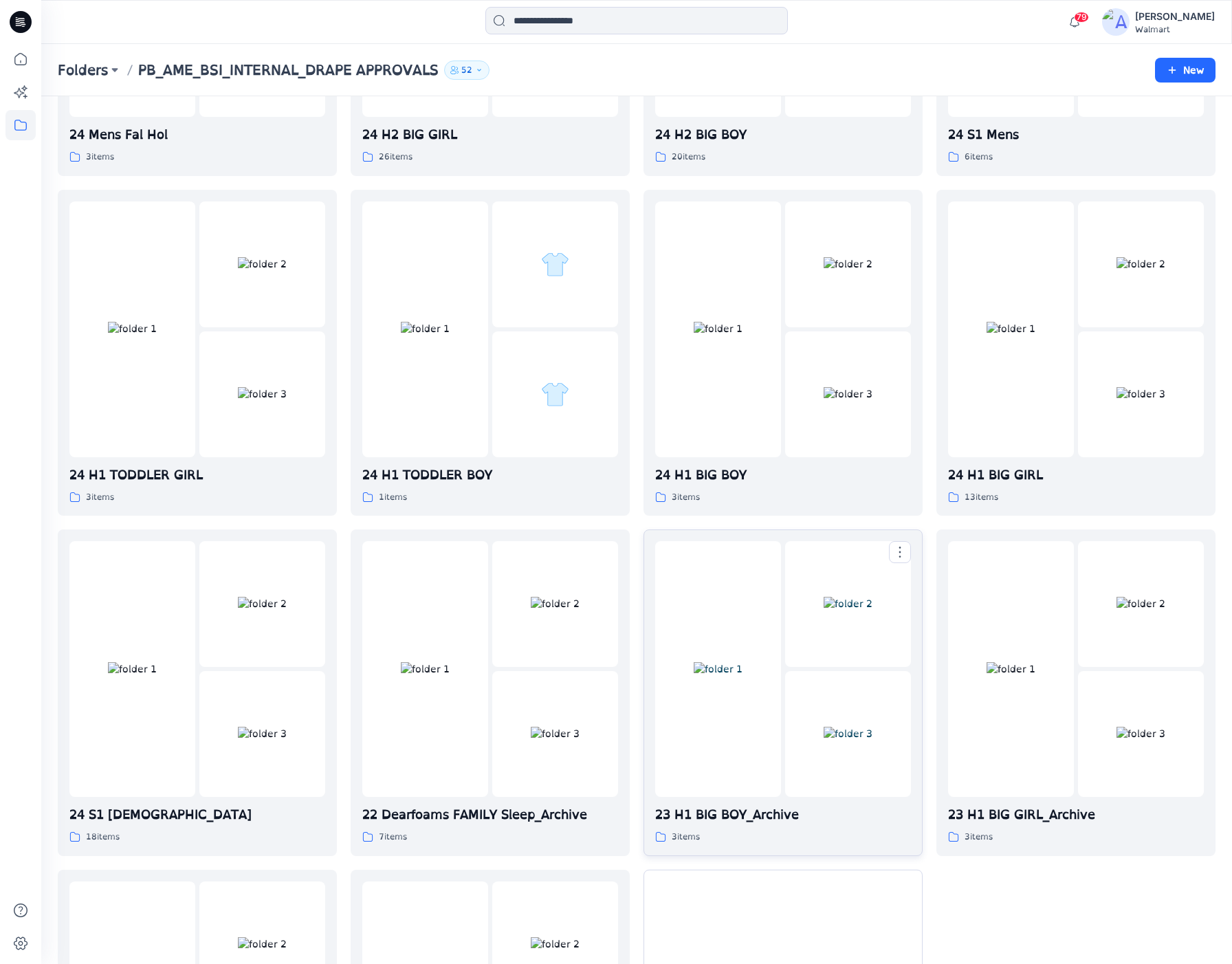
scroll to position [1335, 0]
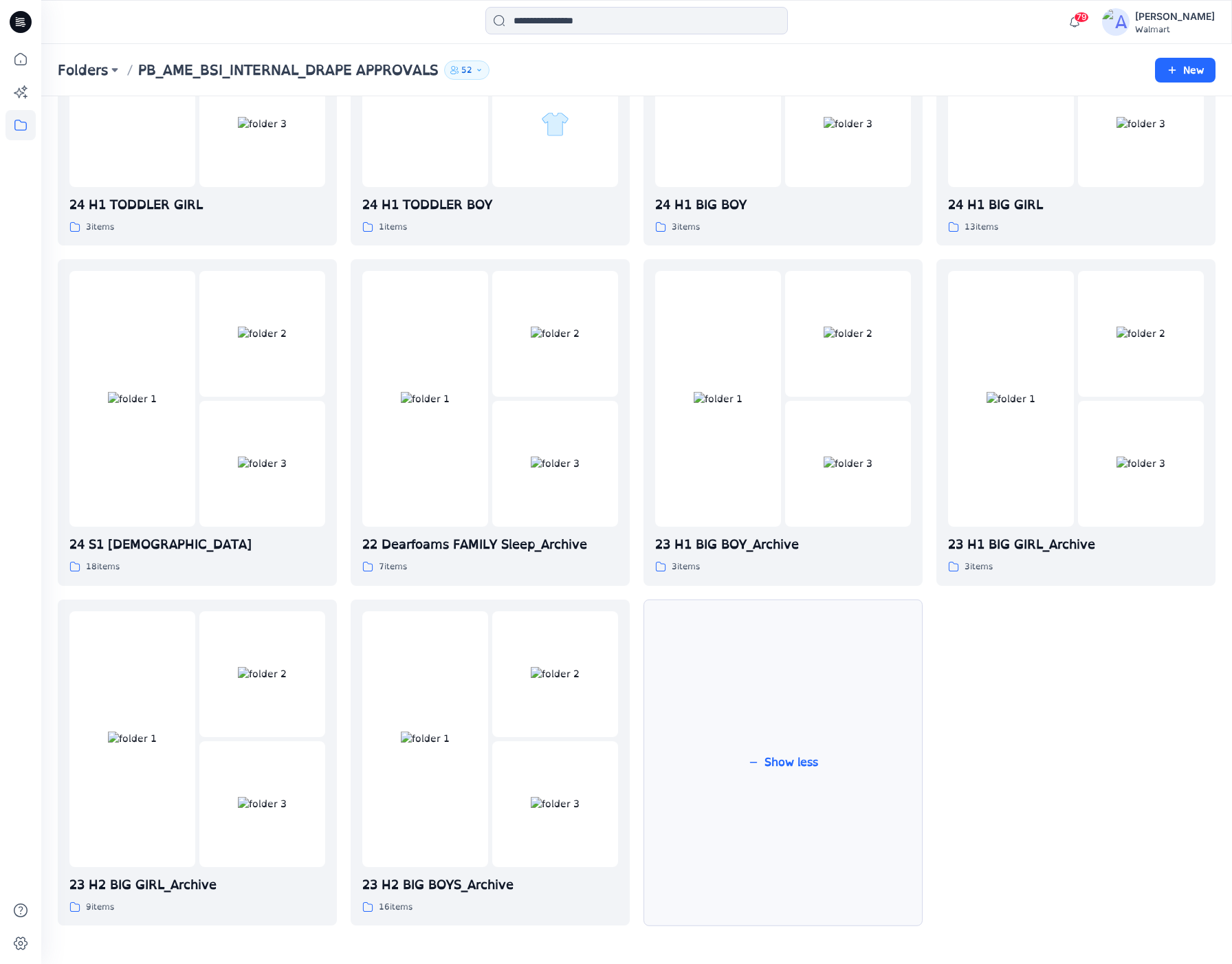
click at [784, 711] on button "Show less" at bounding box center [783, 763] width 279 height 327
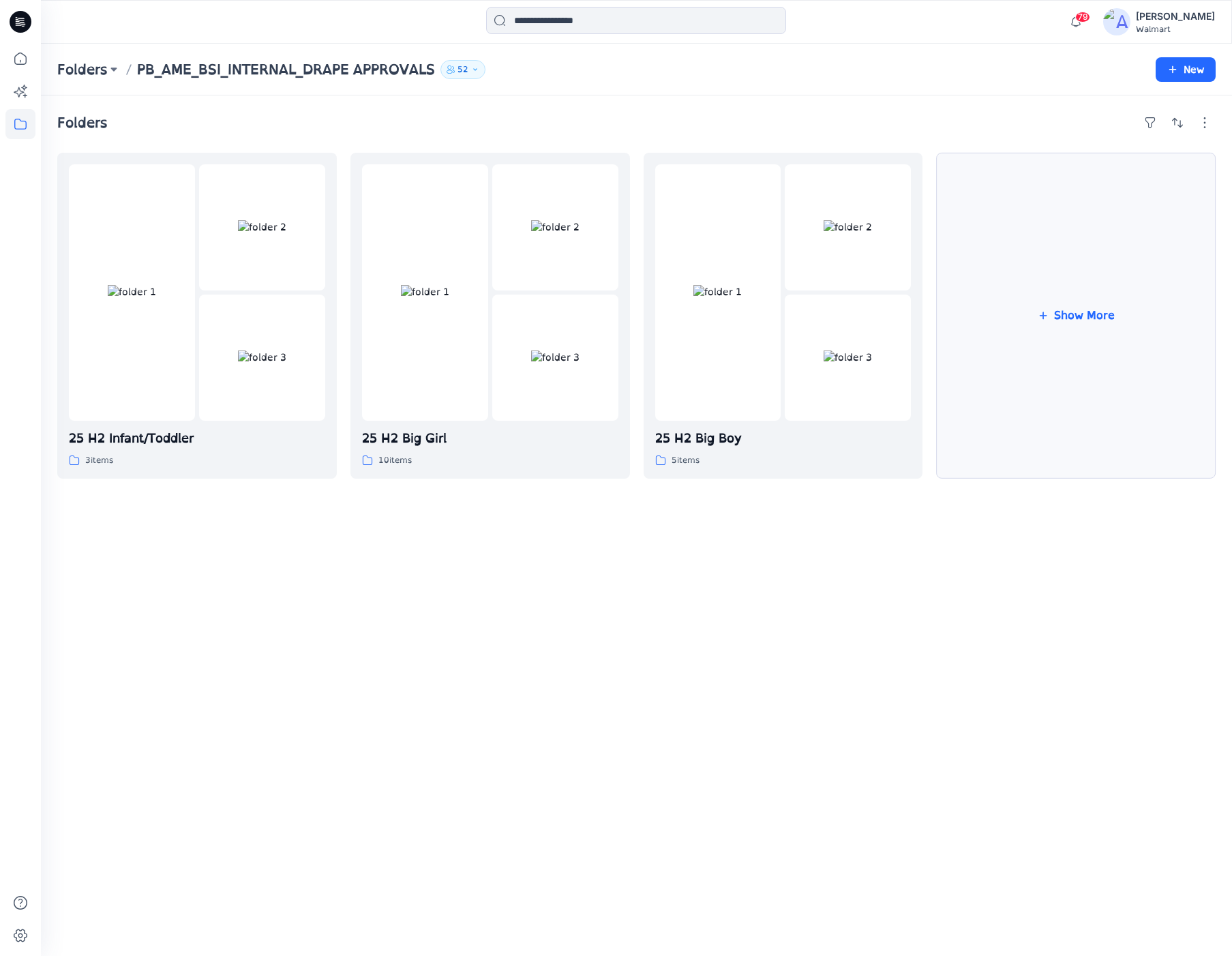
click at [1090, 397] on button "Show More" at bounding box center [1076, 316] width 280 height 326
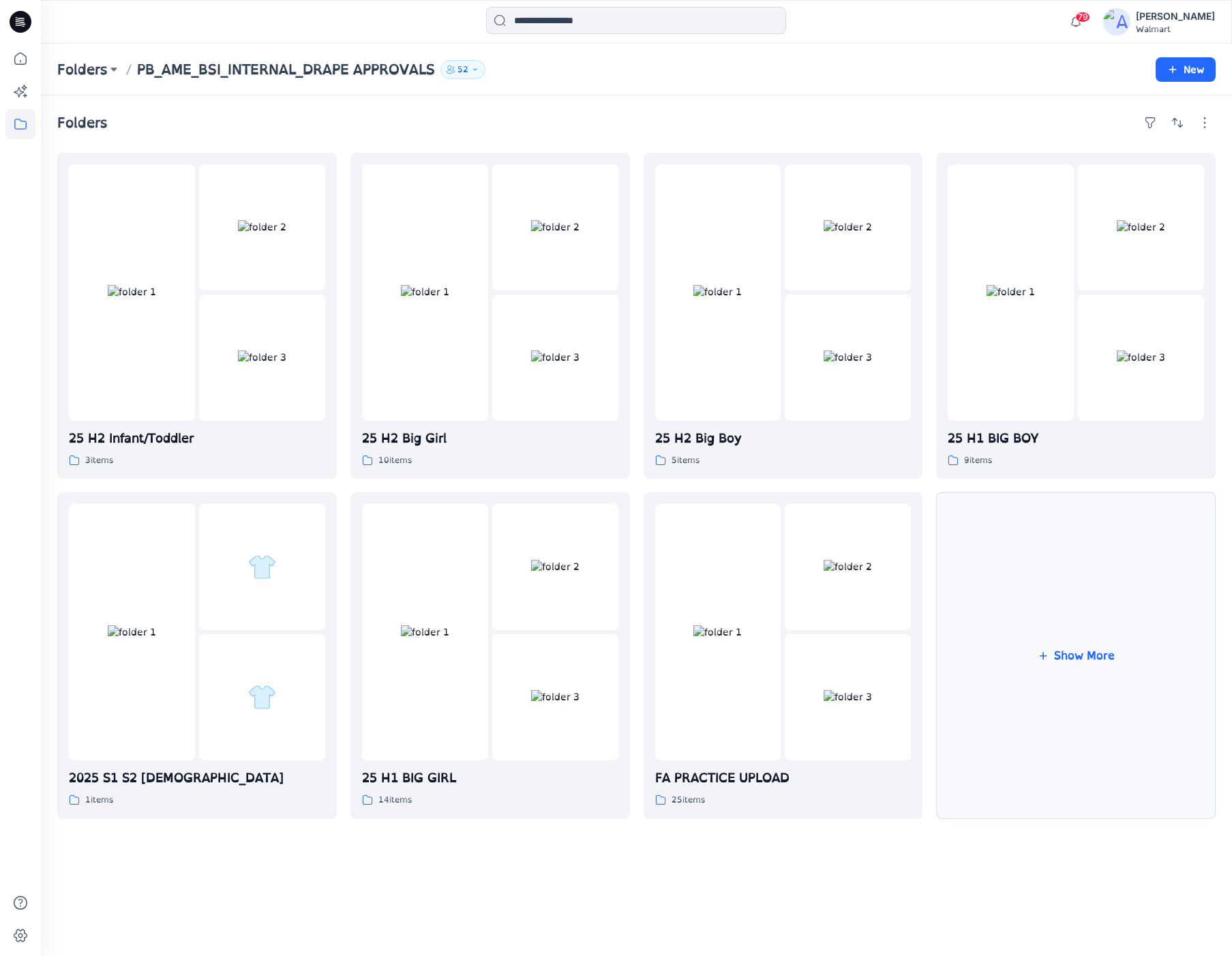
click at [1008, 630] on button "Show More" at bounding box center [1076, 656] width 280 height 326
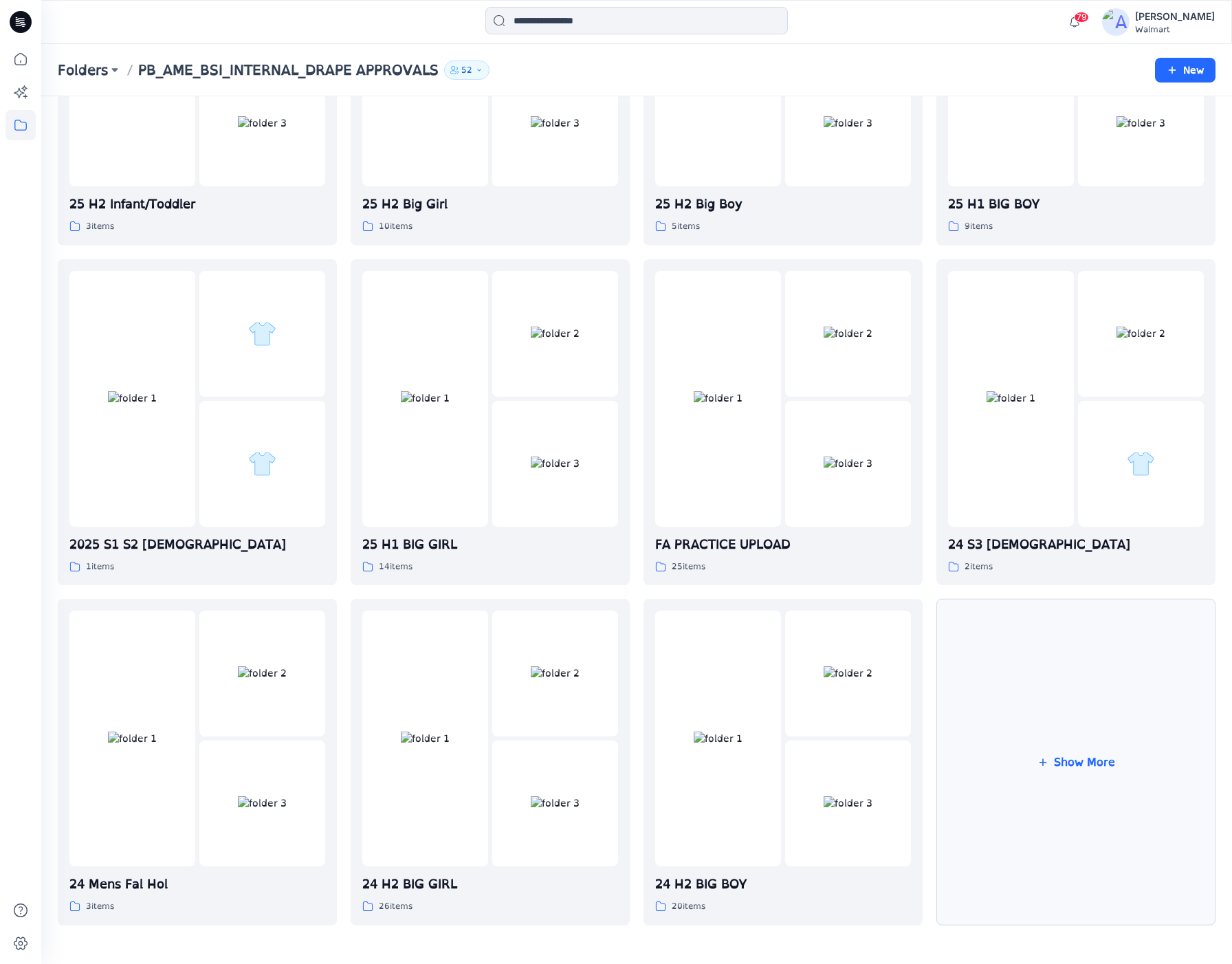
click at [1054, 731] on button "Show More" at bounding box center [1076, 762] width 279 height 327
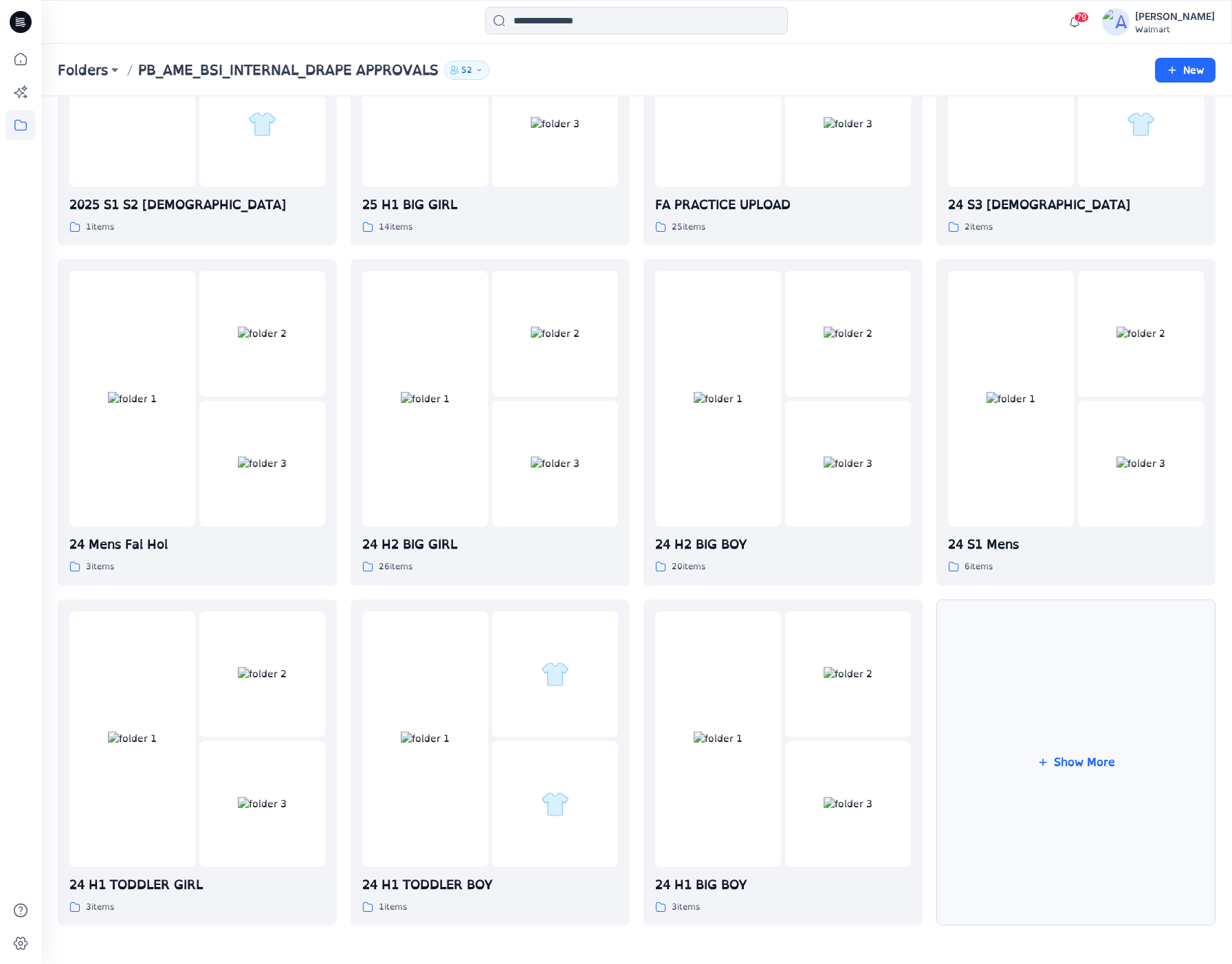
click at [1047, 725] on button "Show More" at bounding box center [1076, 763] width 279 height 327
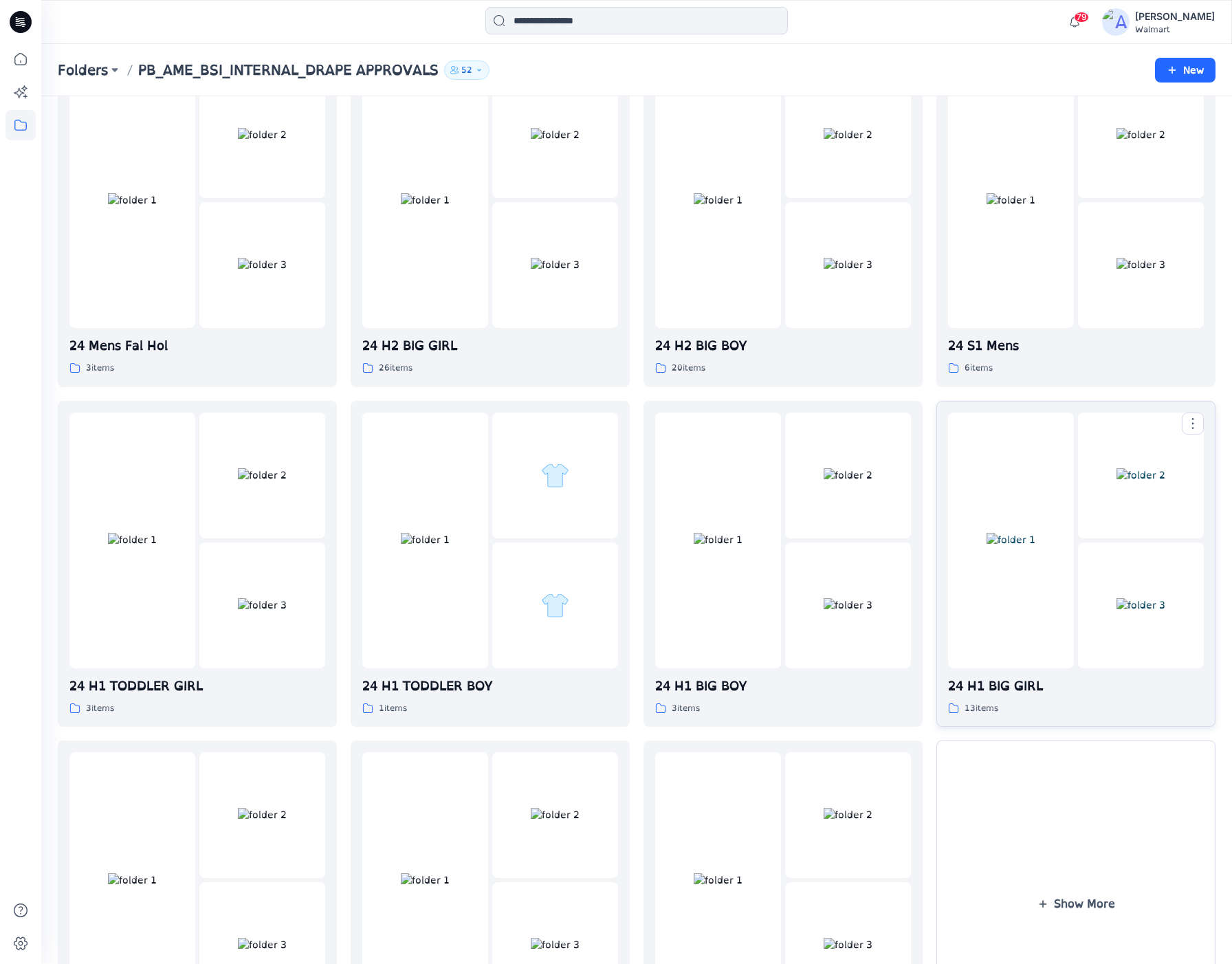
scroll to position [985, 0]
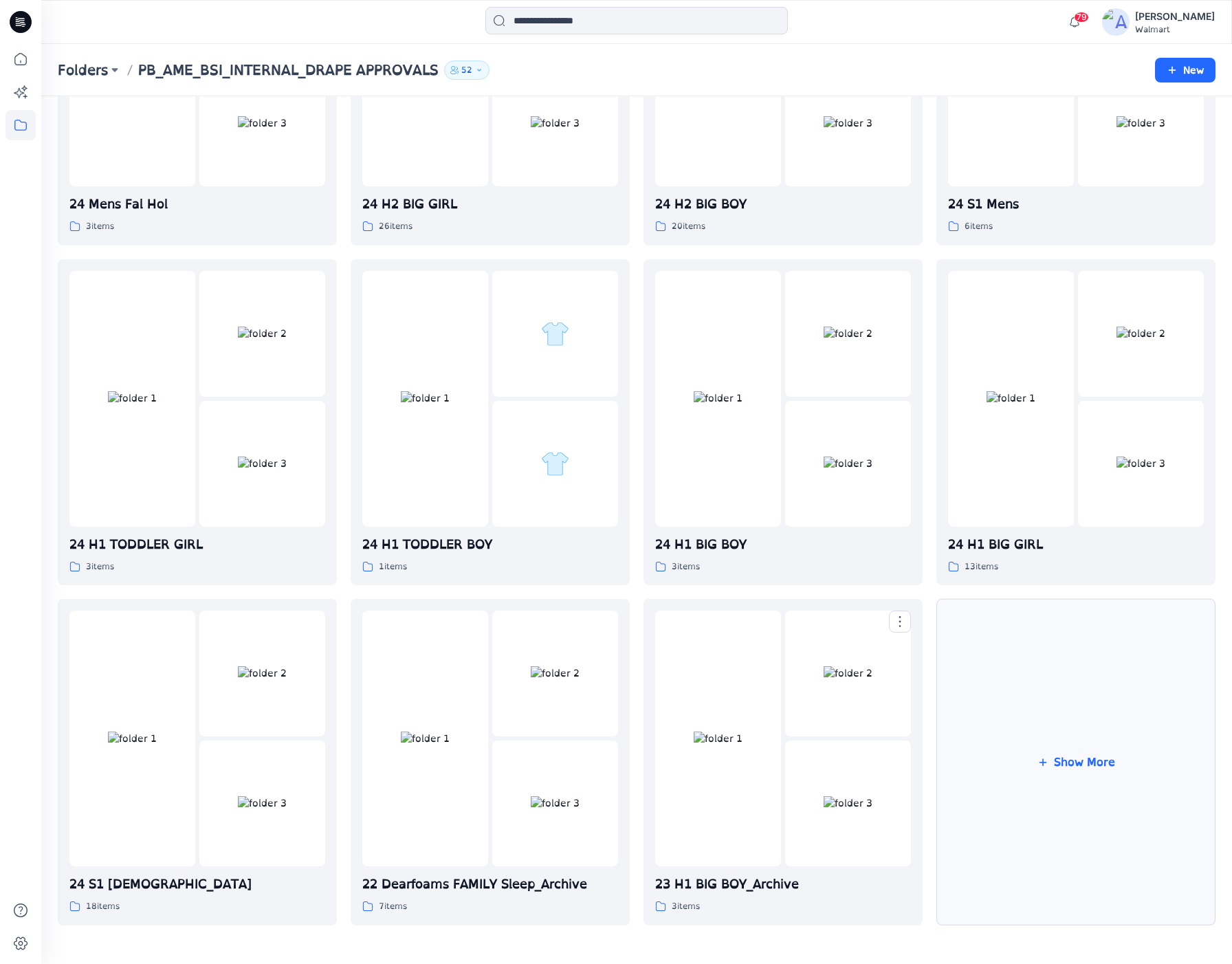
click at [1067, 729] on button "Show More" at bounding box center [1076, 762] width 279 height 327
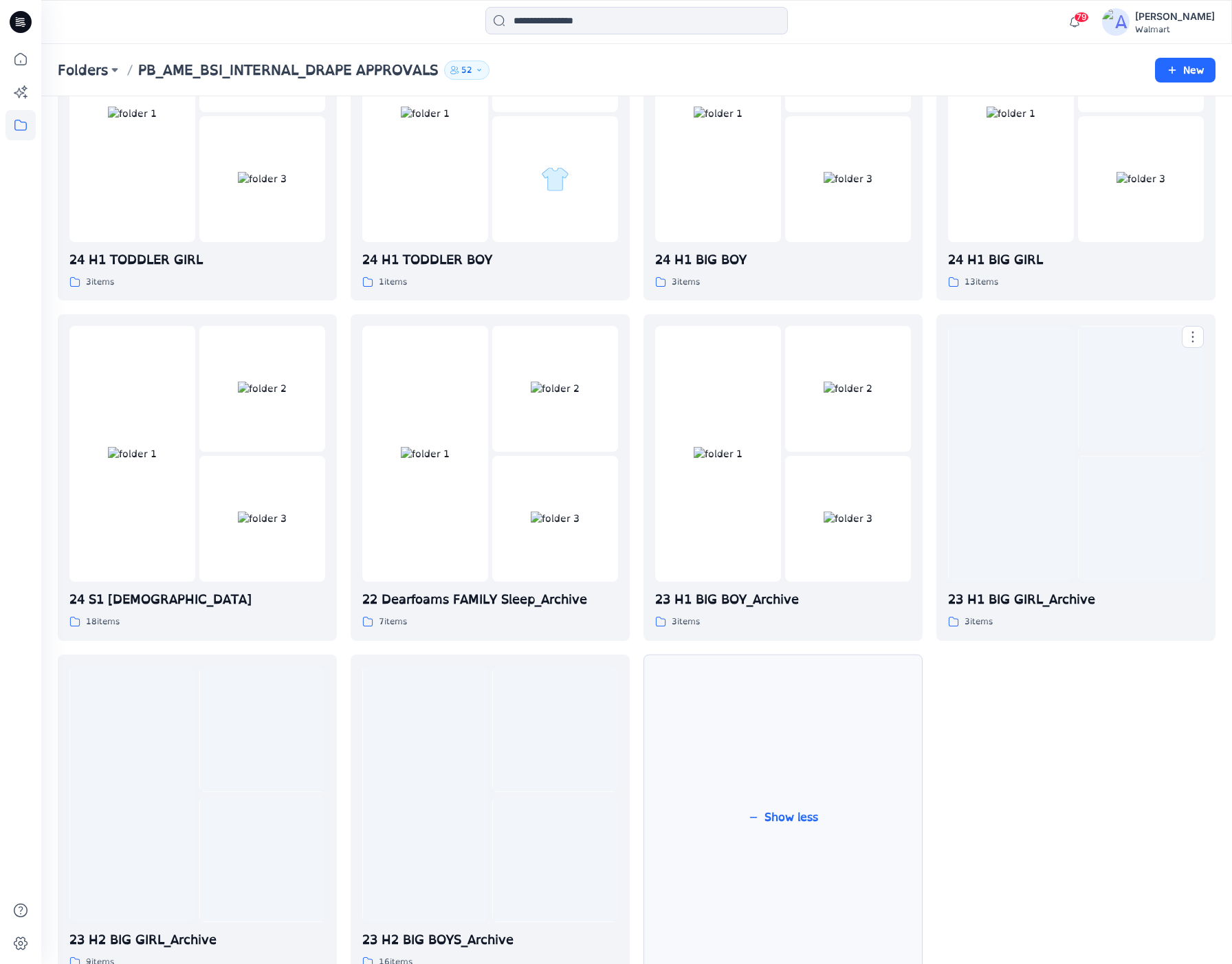
scroll to position [1335, 0]
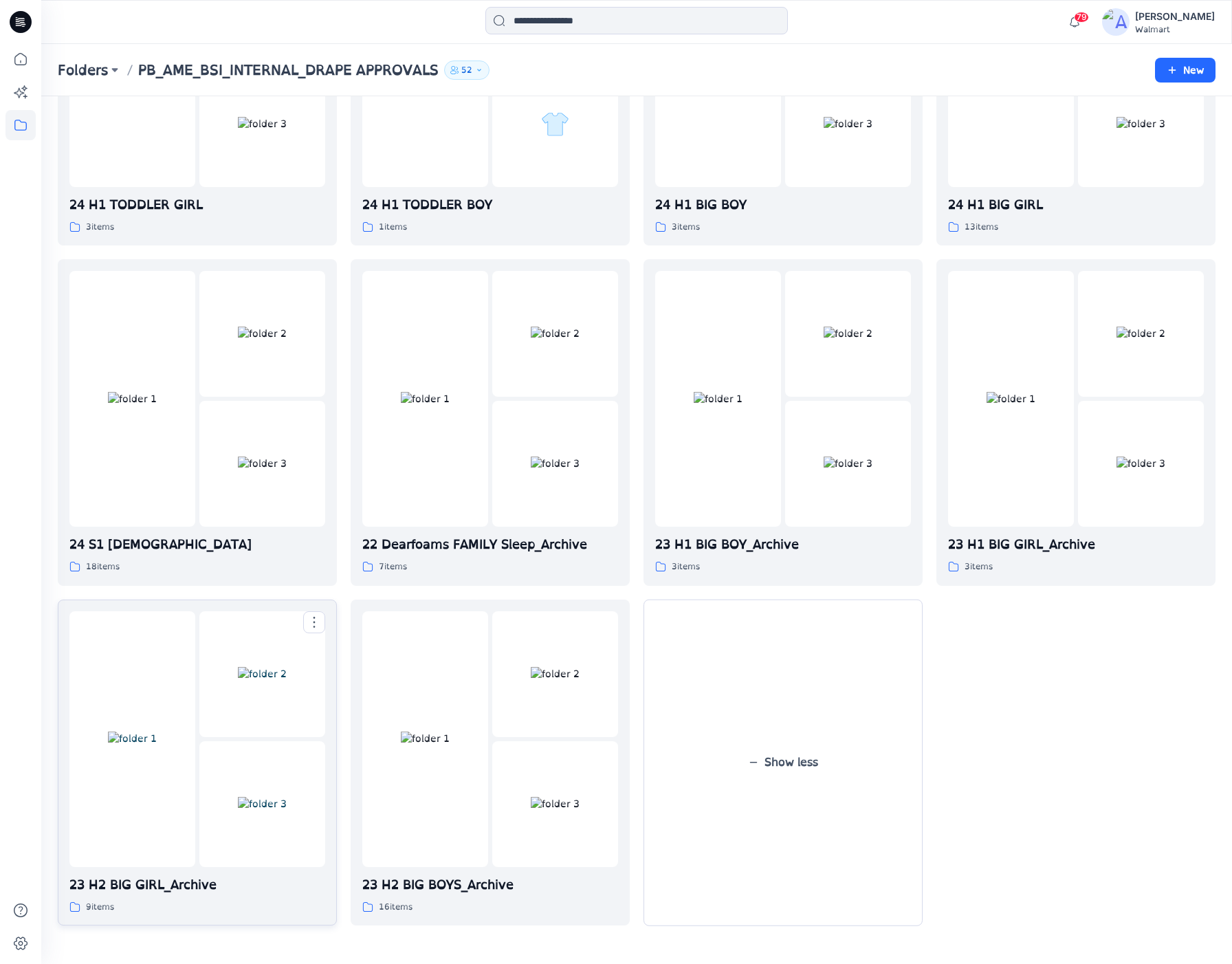
click at [157, 732] on img at bounding box center [132, 739] width 49 height 15
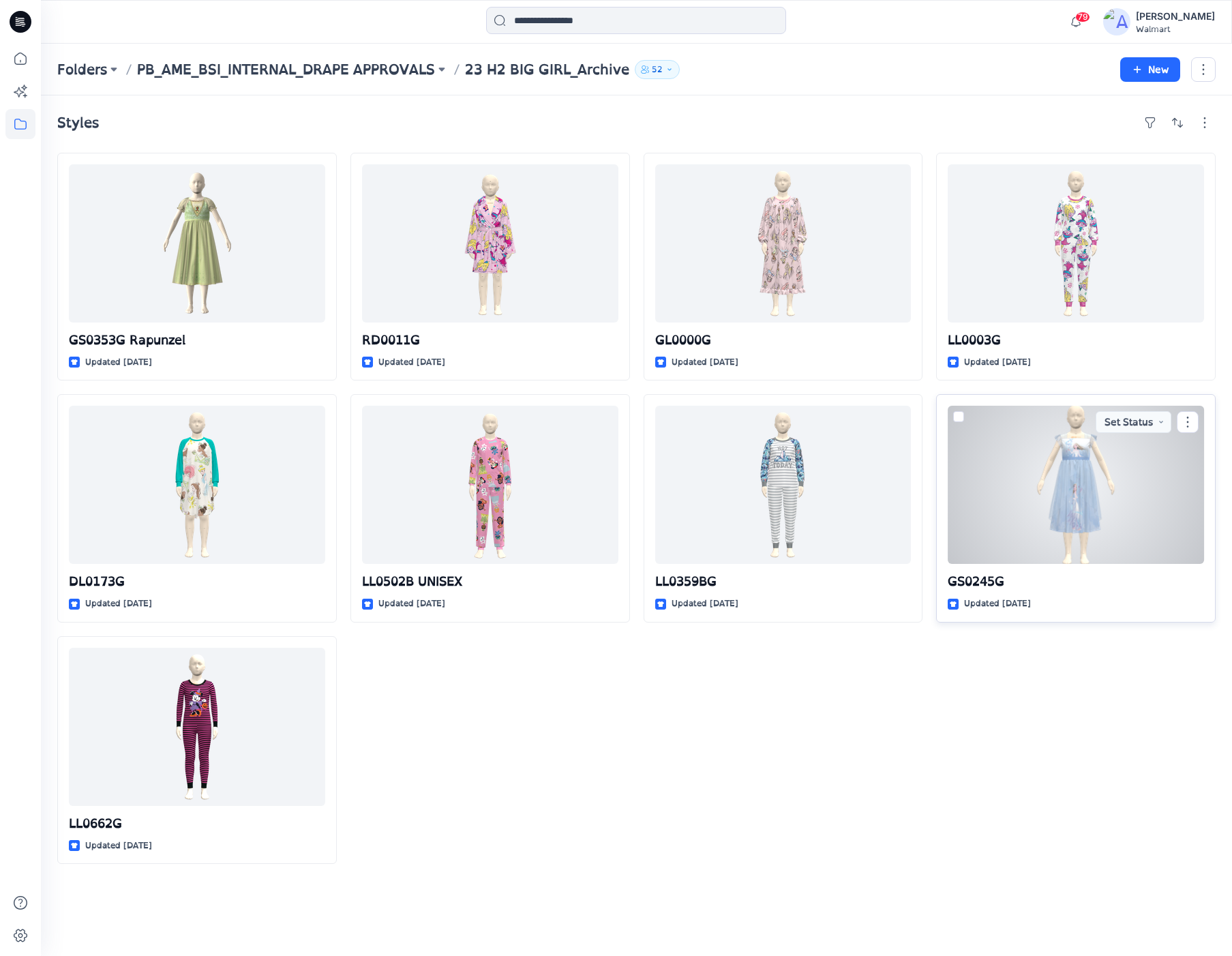
click at [1072, 520] on div at bounding box center [1076, 485] width 257 height 158
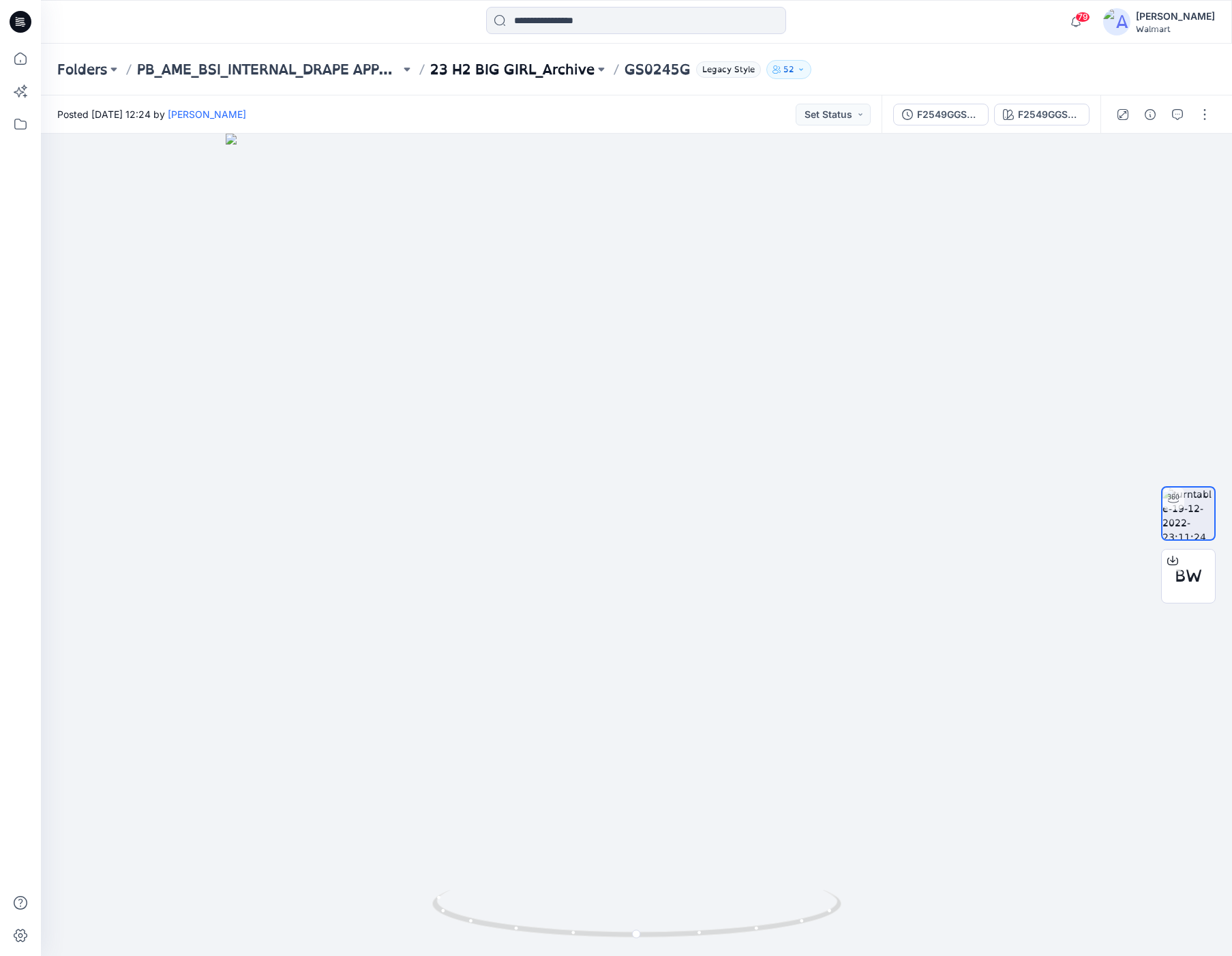
click at [491, 65] on p "23 H2 BIG GIRL_Archive" at bounding box center [512, 69] width 164 height 19
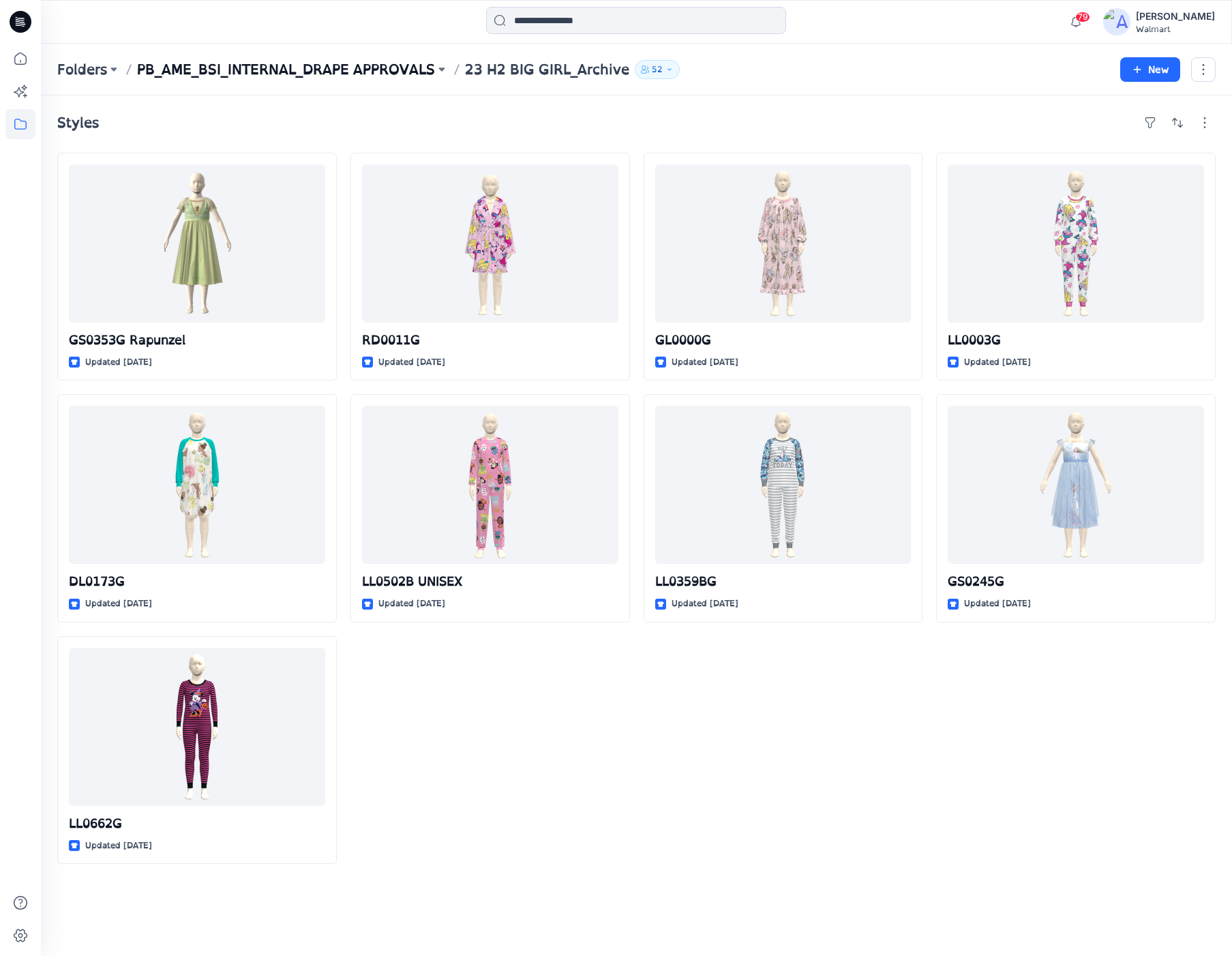
click at [311, 70] on p "PB_AME_BSI_INTERNAL_DRAPE APPROVALS" at bounding box center [286, 69] width 298 height 19
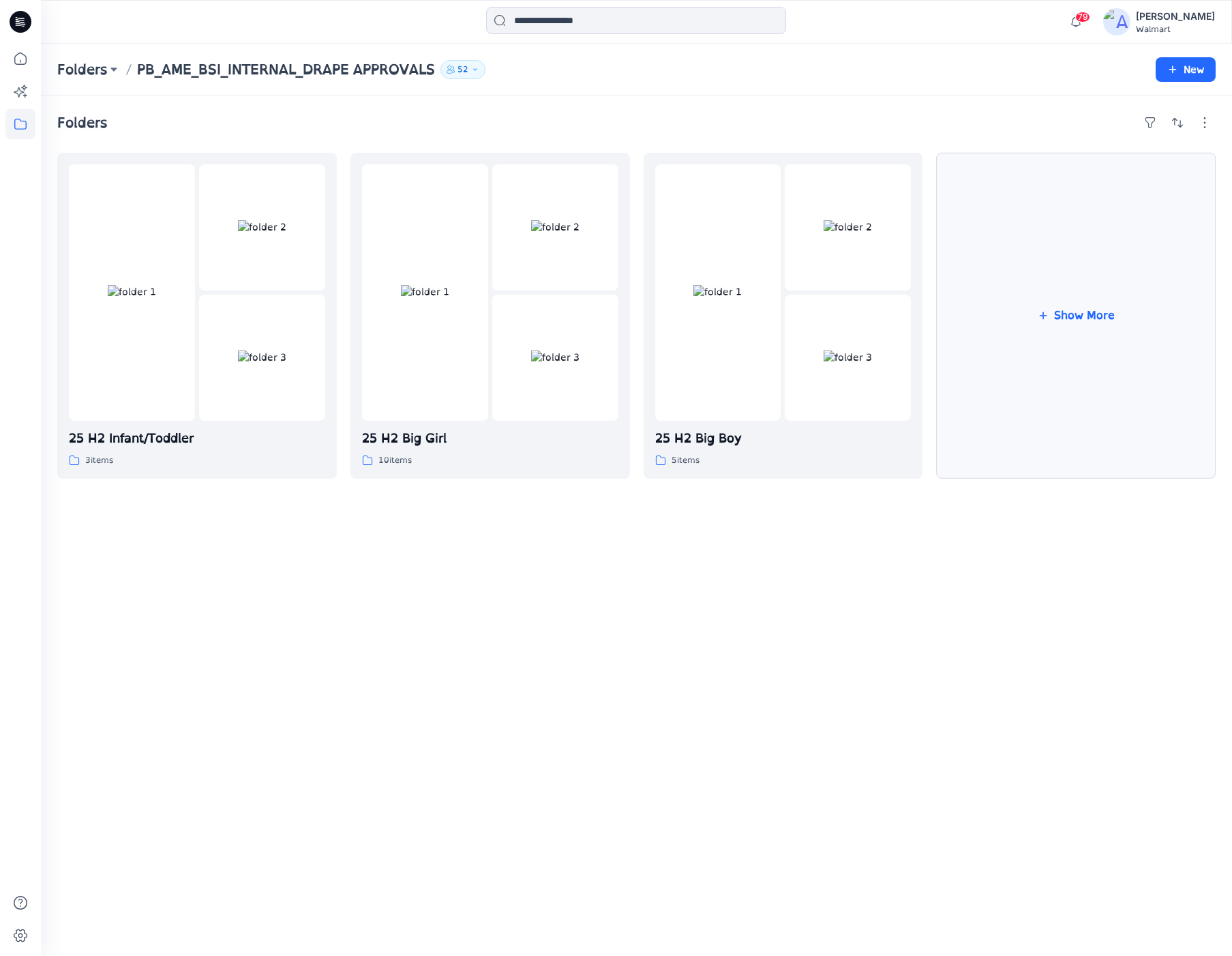
click at [1052, 440] on button "Show More" at bounding box center [1076, 316] width 280 height 326
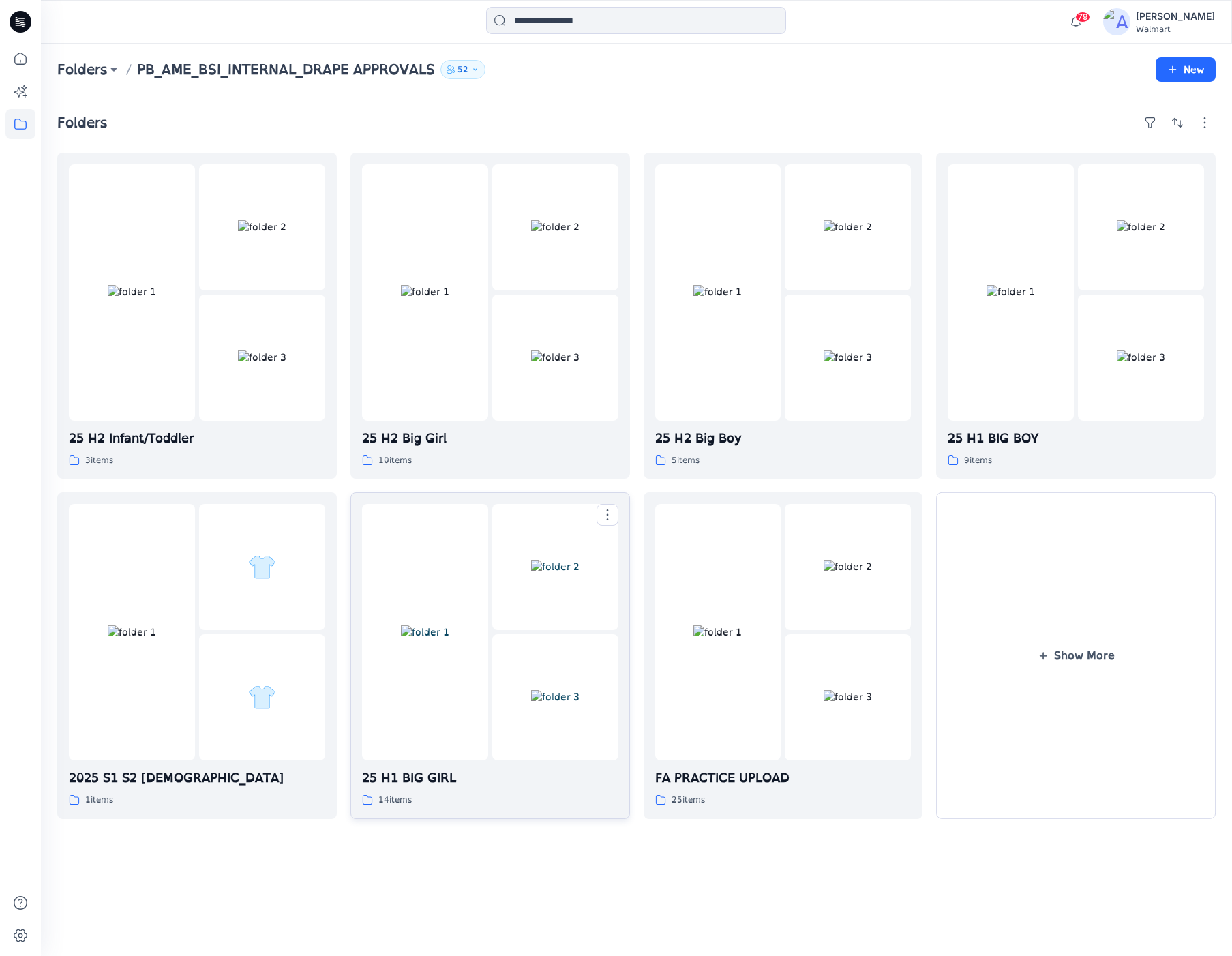
click at [416, 640] on img at bounding box center [425, 632] width 49 height 15
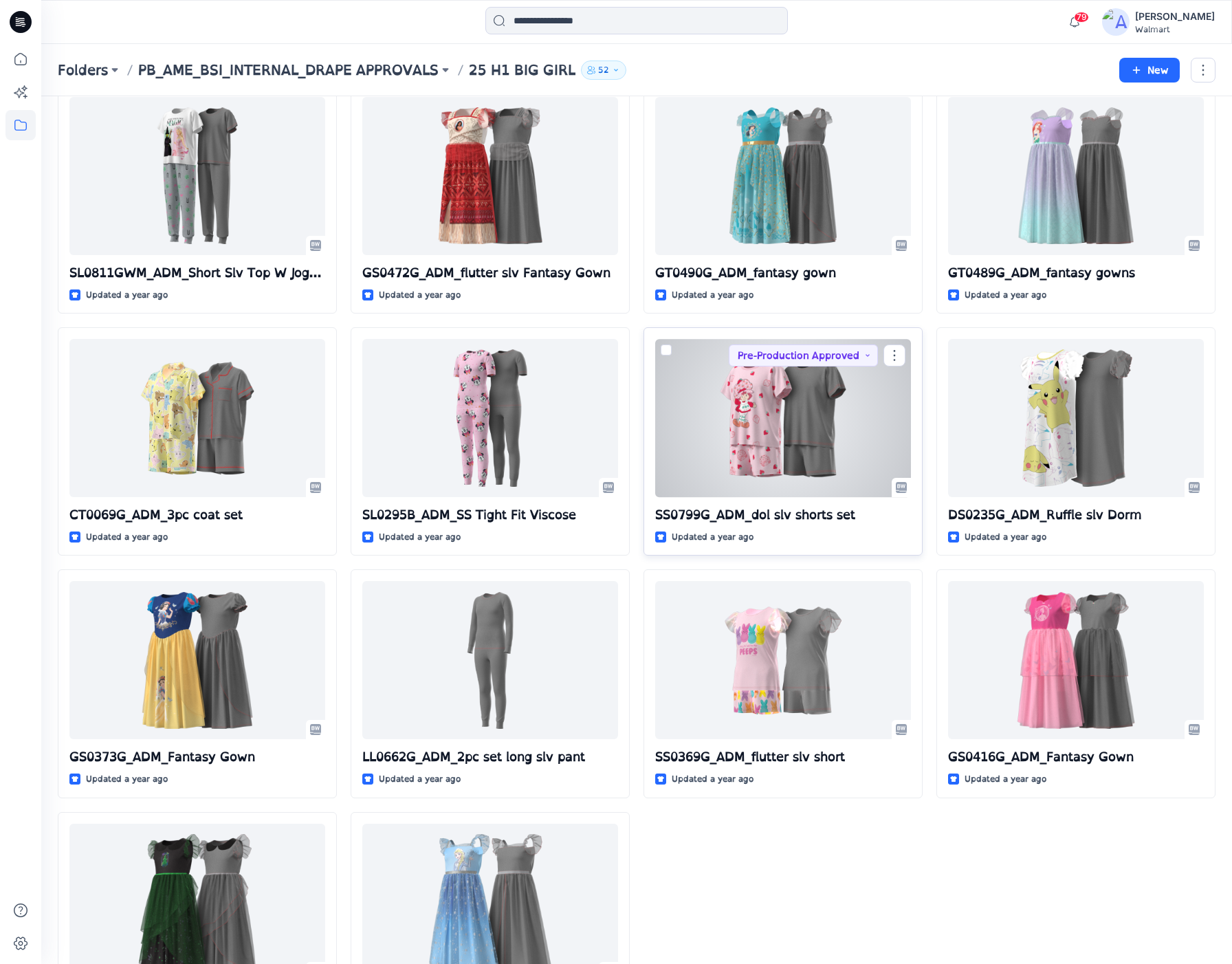
scroll to position [232, 0]
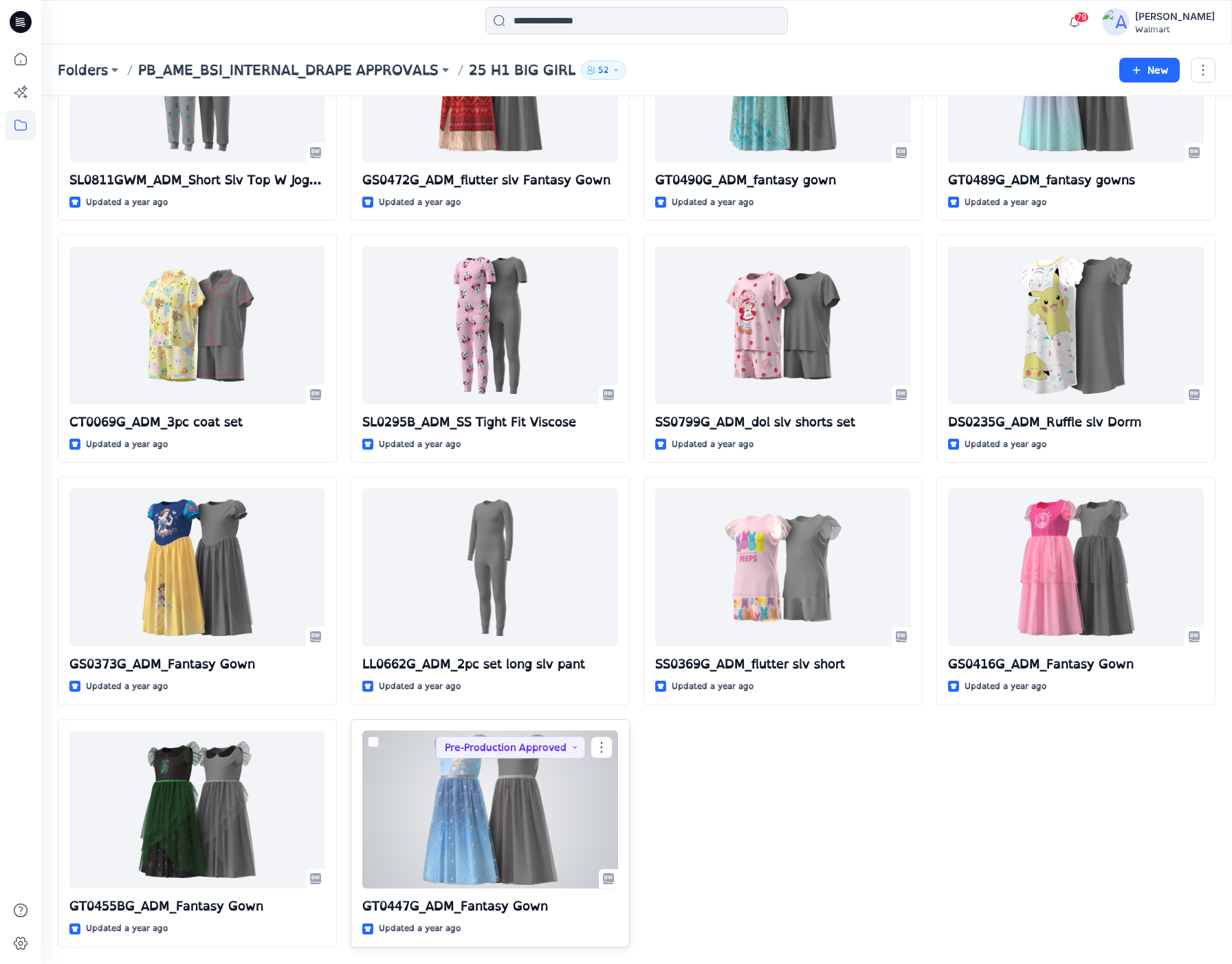
click at [493, 750] on div at bounding box center [490, 810] width 256 height 158
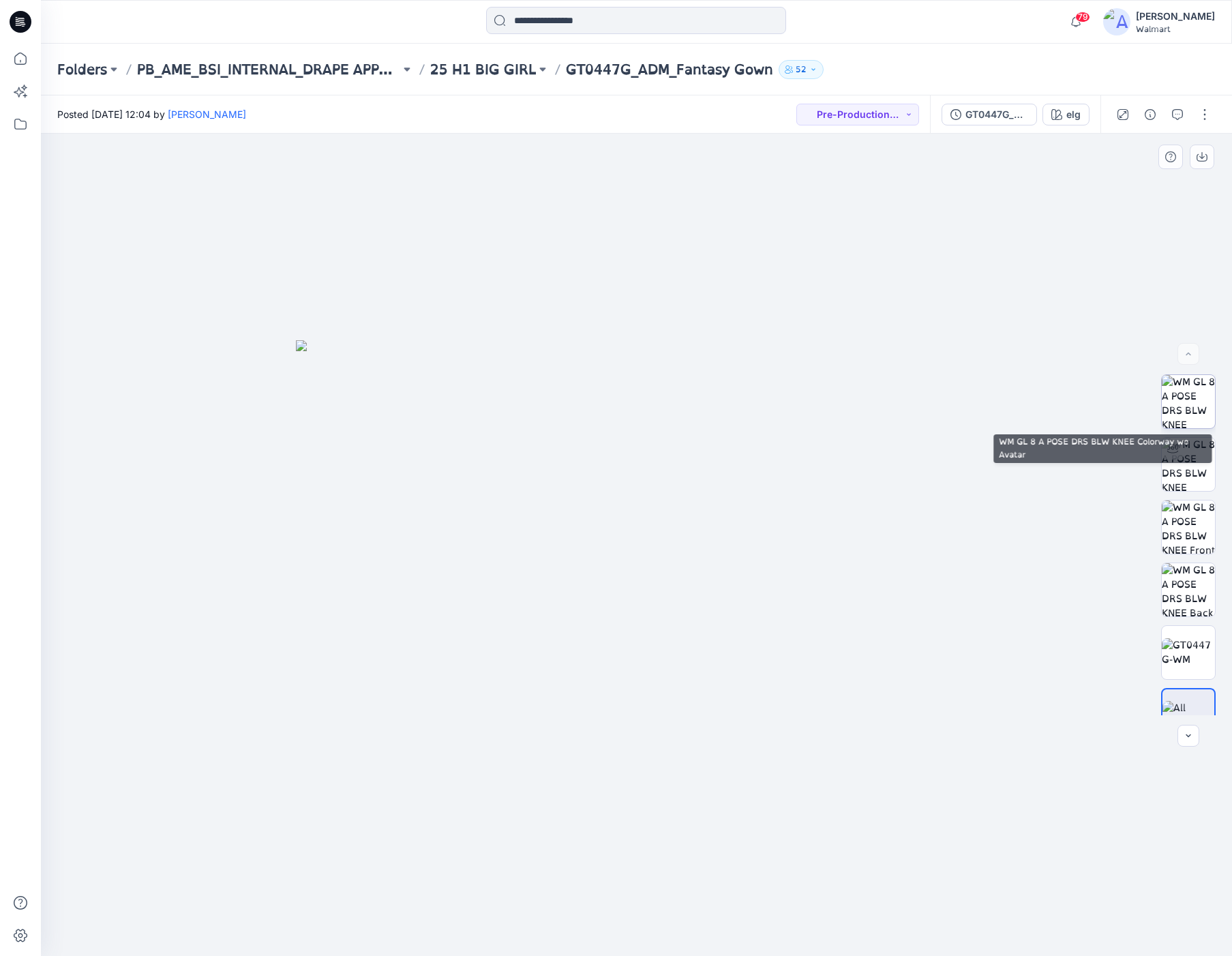
click at [1199, 395] on img at bounding box center [1188, 402] width 53 height 53
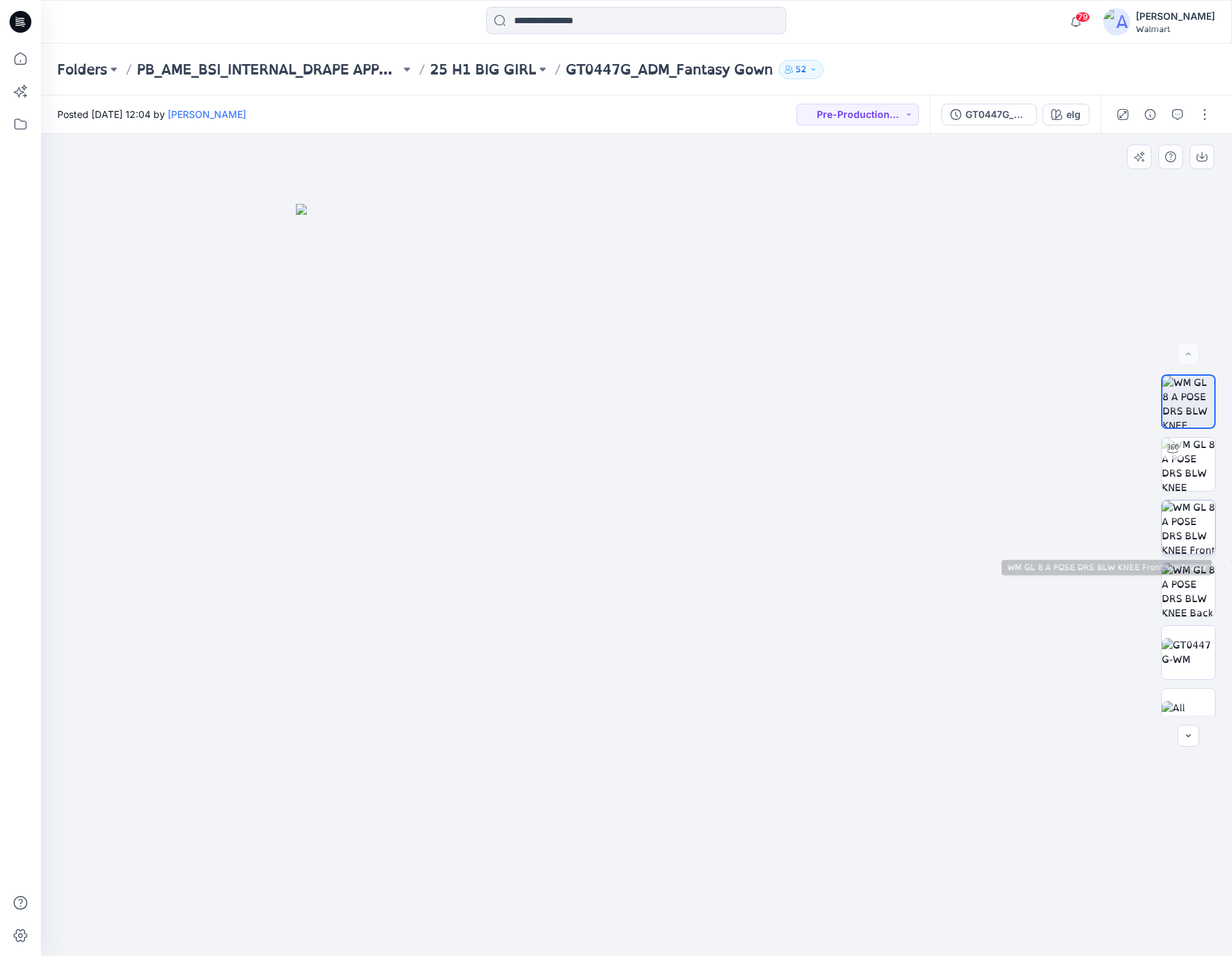
click at [1179, 524] on img at bounding box center [1188, 527] width 53 height 53
drag, startPoint x: 635, startPoint y: 75, endPoint x: 570, endPoint y: 76, distance: 65.0
click at [570, 76] on div "Folders PB_AME_BSI_INTERNAL_DRAPE APPROVALS 25 H1 BIG GIRL GT0447G_ADM_Fantasy …" at bounding box center [583, 69] width 1052 height 19
copy p "GT0447G"
